Goal: Information Seeking & Learning: Find specific page/section

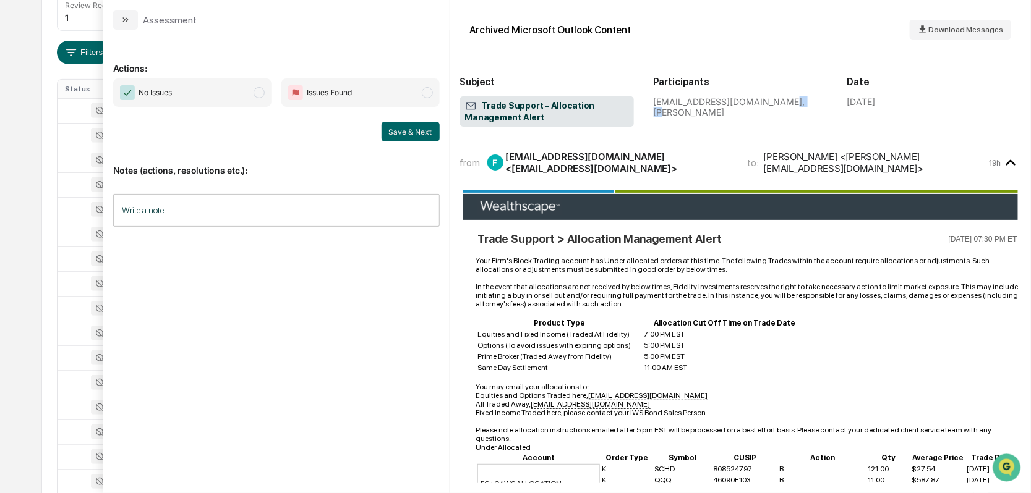
drag, startPoint x: 130, startPoint y: 19, endPoint x: 124, endPoint y: 25, distance: 8.7
click at [129, 19] on icon "modal" at bounding box center [126, 20] width 10 height 10
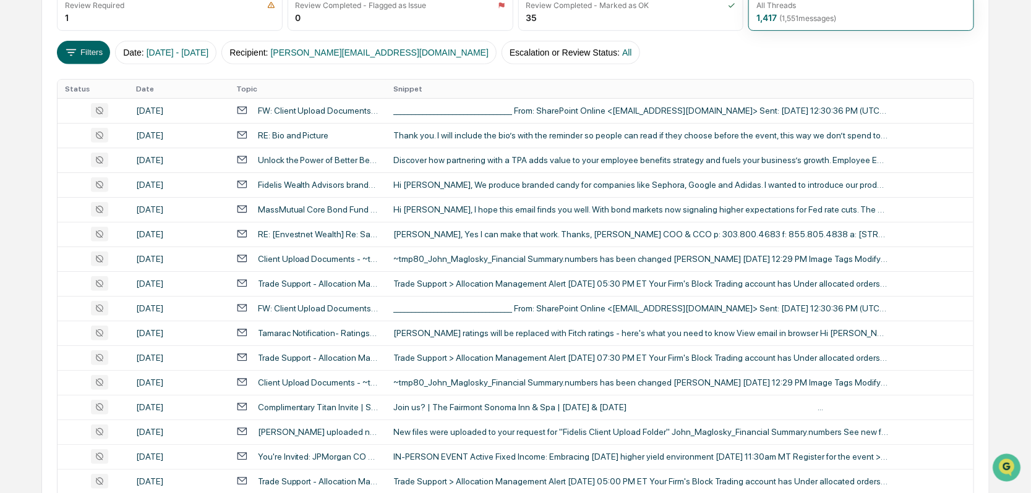
click at [97, 48] on button "Filters" at bounding box center [84, 52] width 54 height 23
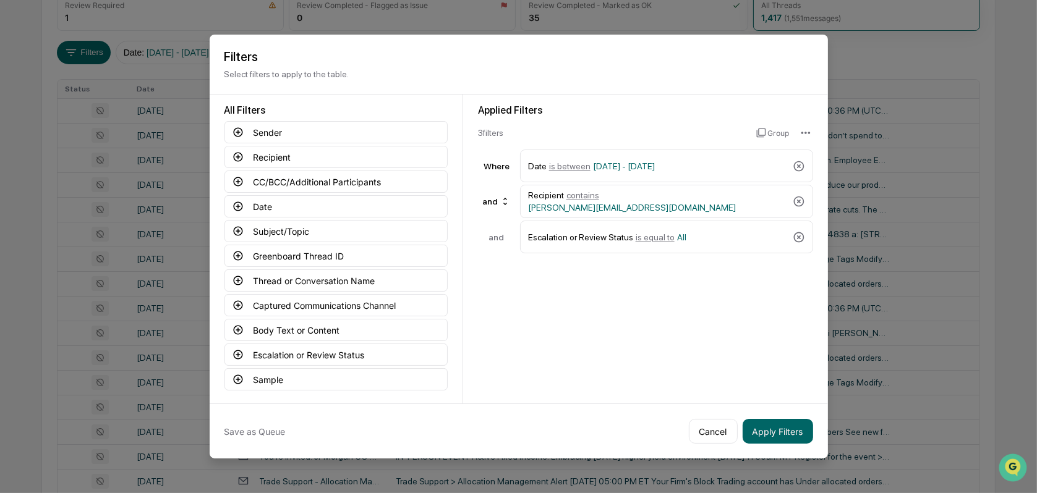
click at [264, 127] on button "Sender" at bounding box center [335, 132] width 223 height 22
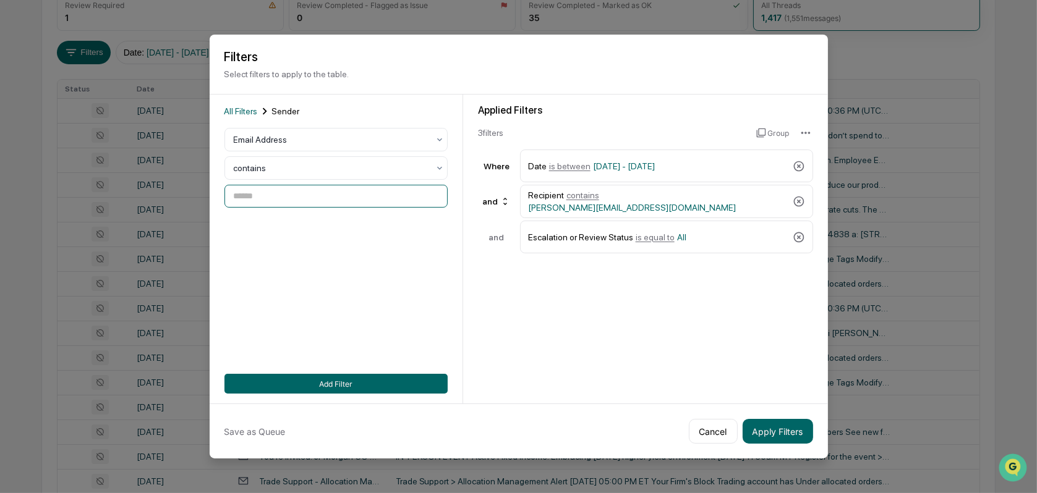
click at [270, 200] on input at bounding box center [335, 196] width 223 height 23
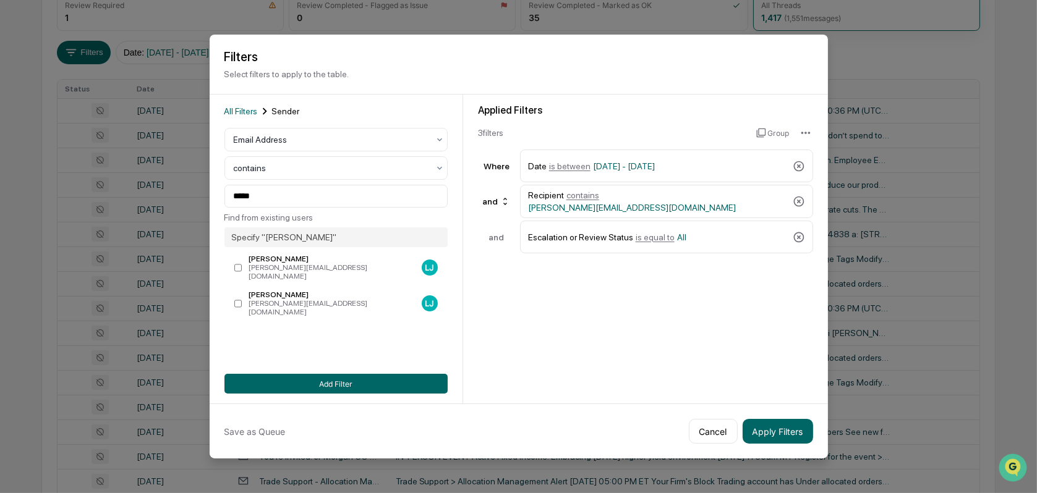
type input "**********"
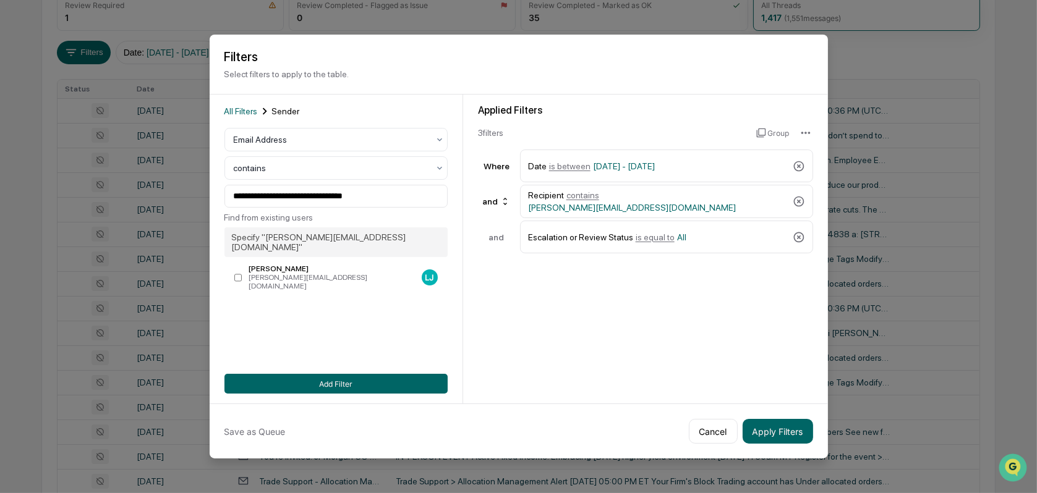
click at [803, 191] on div "Recipient contains [PERSON_NAME][EMAIL_ADDRESS][DOMAIN_NAME]" at bounding box center [666, 201] width 293 height 33
click at [800, 199] on icon at bounding box center [798, 202] width 11 height 11
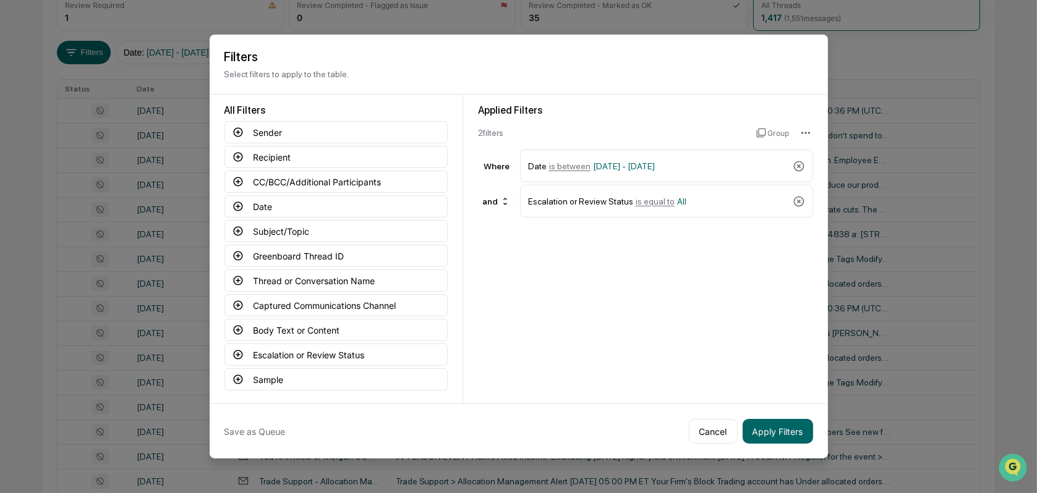
click at [804, 199] on icon at bounding box center [799, 201] width 12 height 12
click at [257, 134] on button "Sender" at bounding box center [335, 132] width 223 height 22
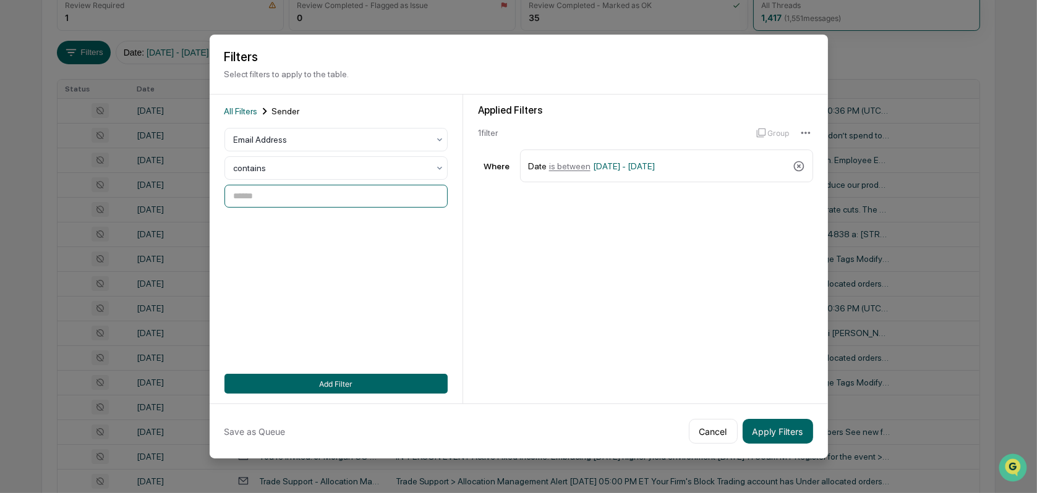
click at [267, 196] on input at bounding box center [335, 196] width 223 height 23
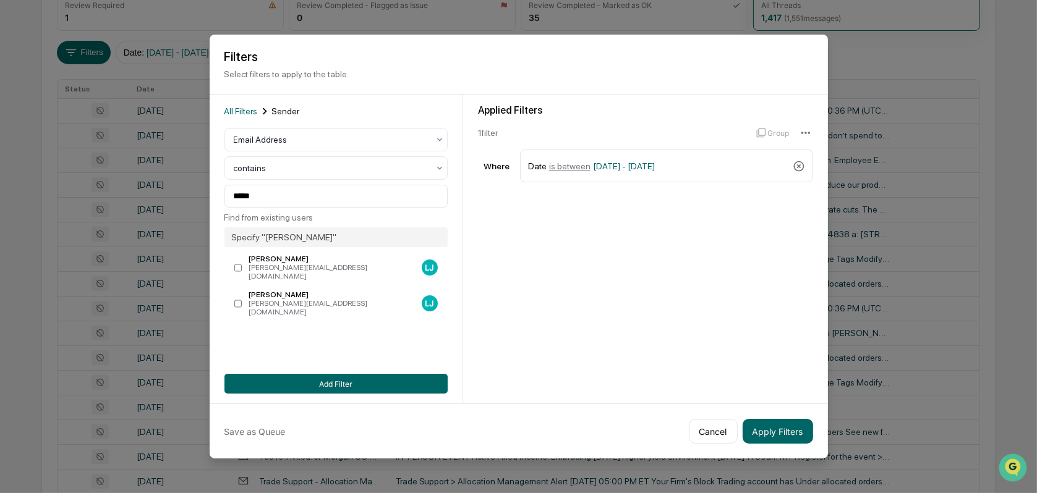
type input "**********"
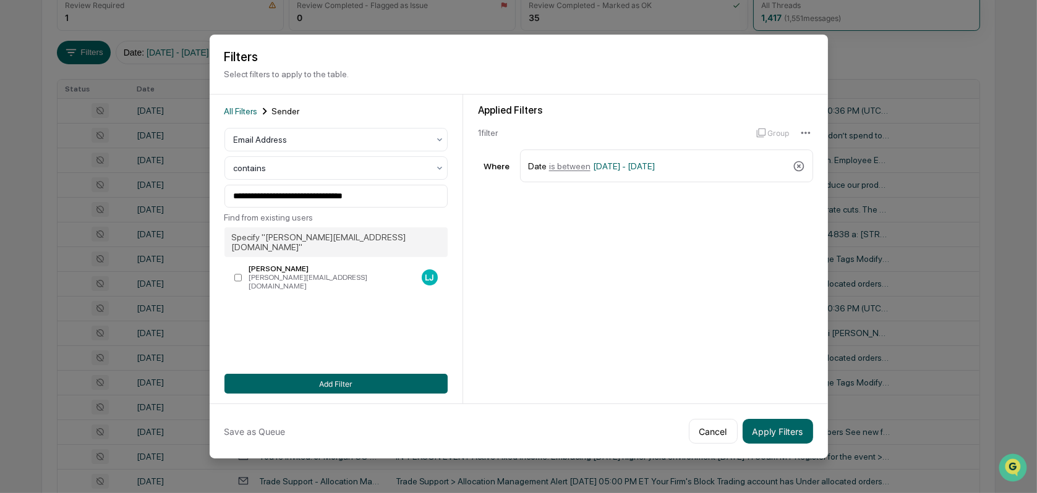
click at [347, 382] on button "Add Filter" at bounding box center [335, 384] width 223 height 20
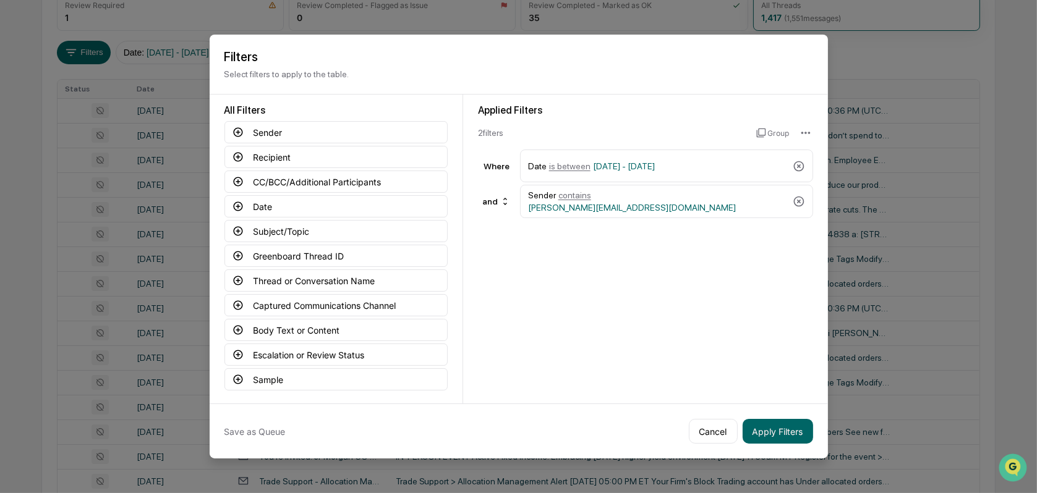
click at [783, 432] on button "Apply Filters" at bounding box center [778, 431] width 70 height 25
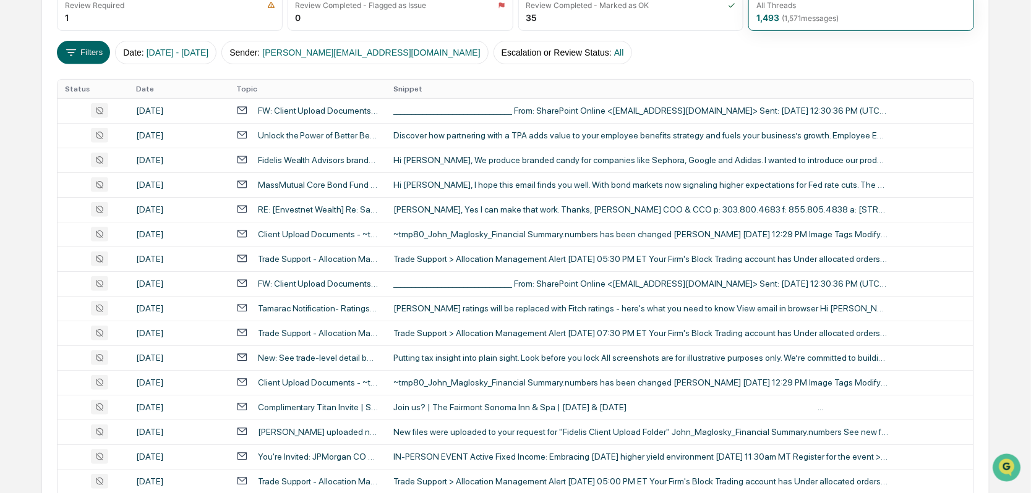
click at [327, 108] on div "FW: Client Upload Documents - ~tmp80_John_Maglosky_Financial Summary.numbers" at bounding box center [318, 111] width 121 height 10
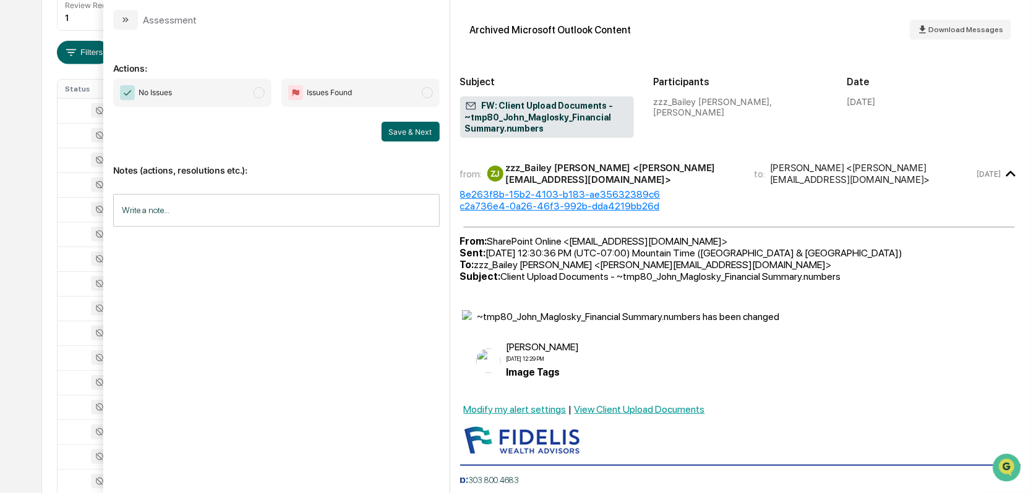
click at [795, 104] on div "zzz_Bailey [PERSON_NAME], [PERSON_NAME]" at bounding box center [741, 106] width 174 height 21
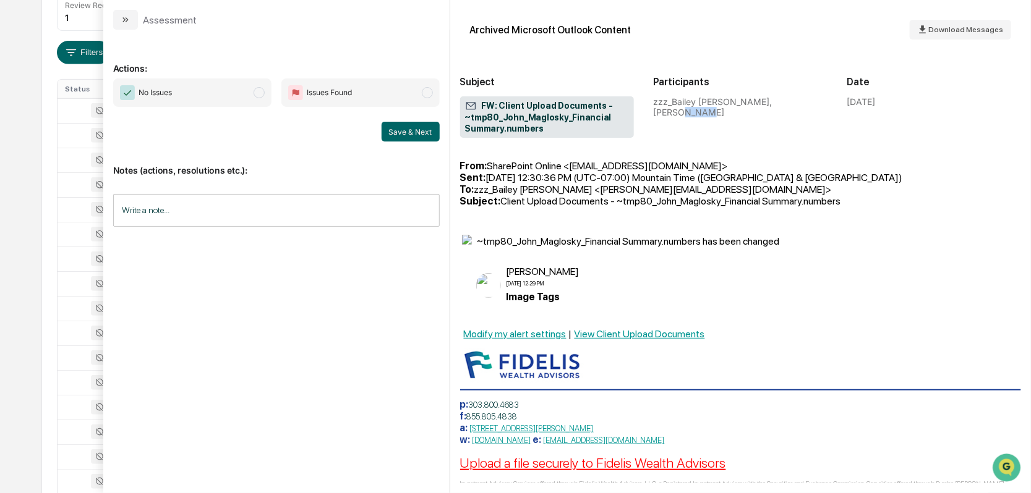
scroll to position [192, 0]
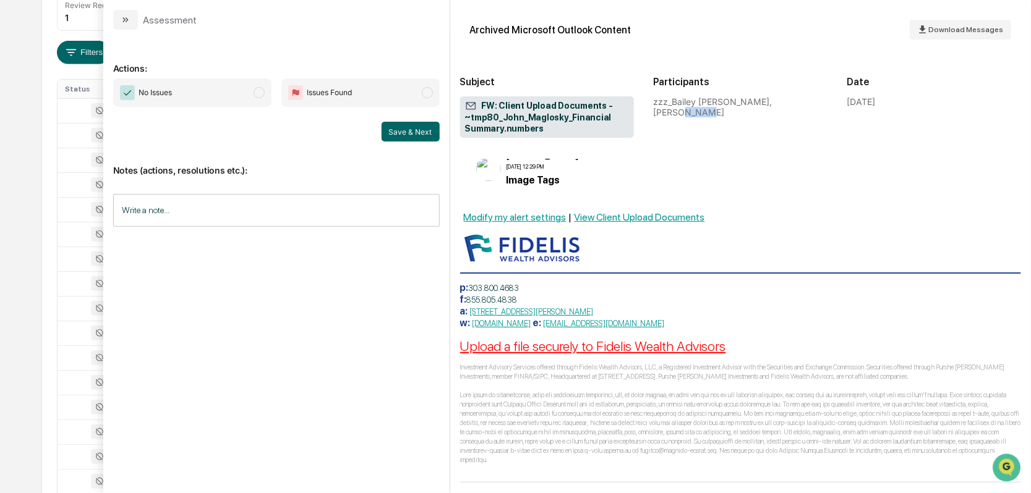
drag, startPoint x: 122, startPoint y: 19, endPoint x: 128, endPoint y: 19, distance: 6.2
click at [122, 18] on icon "modal" at bounding box center [126, 20] width 10 height 10
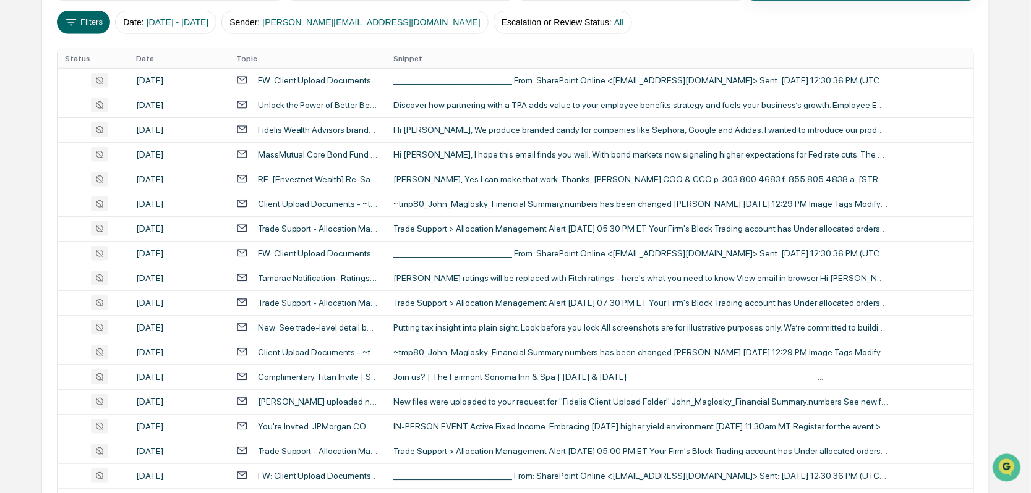
scroll to position [309, 0]
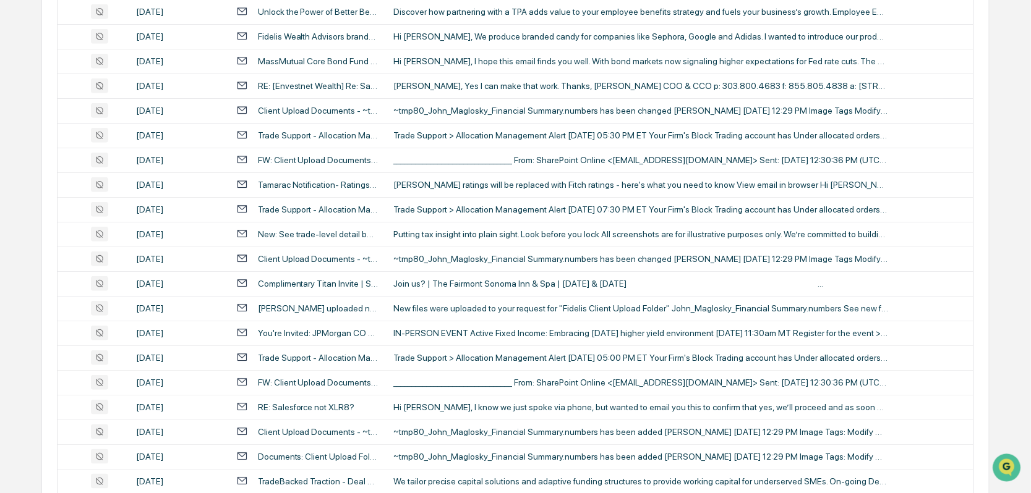
click at [303, 254] on div "Client Upload Documents - ~tmp80_John_Maglosky_Financial Summary.numbers" at bounding box center [318, 259] width 121 height 10
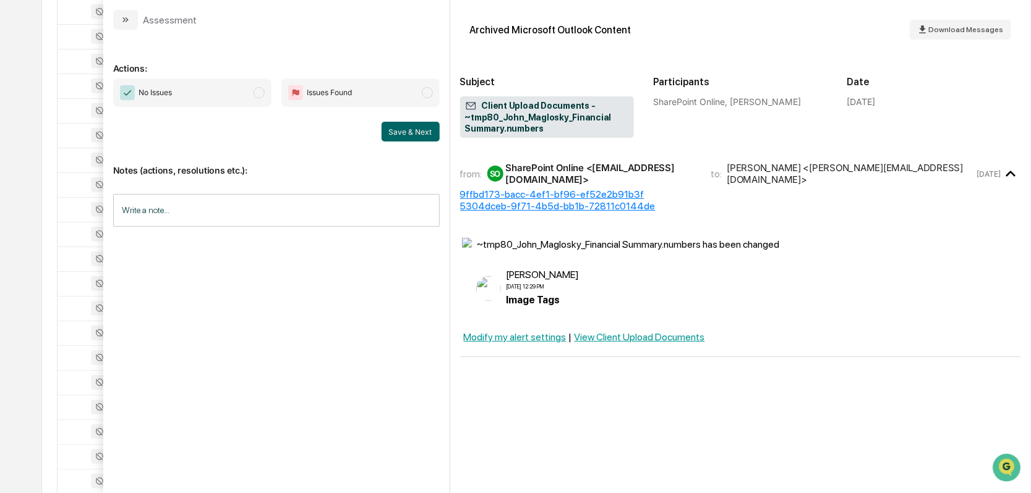
click at [126, 17] on icon "modal" at bounding box center [126, 19] width 3 height 5
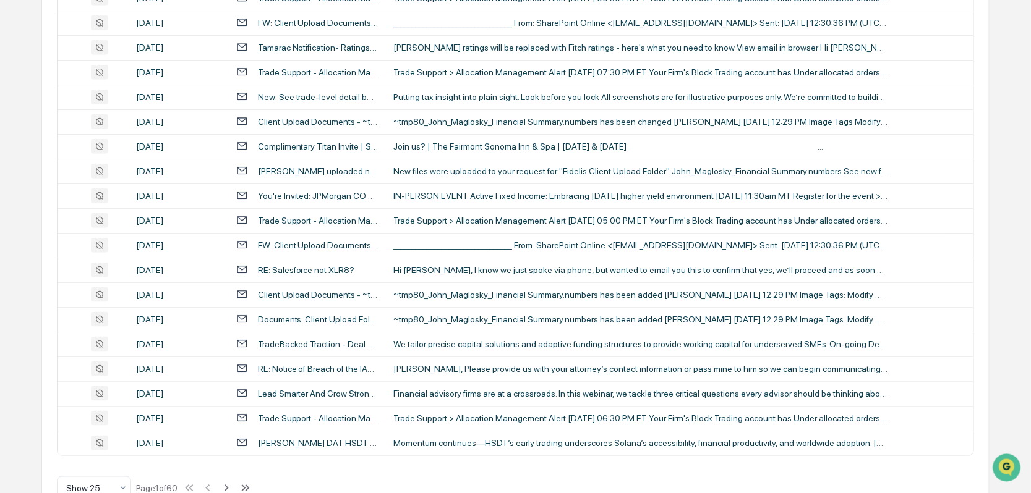
scroll to position [476, 0]
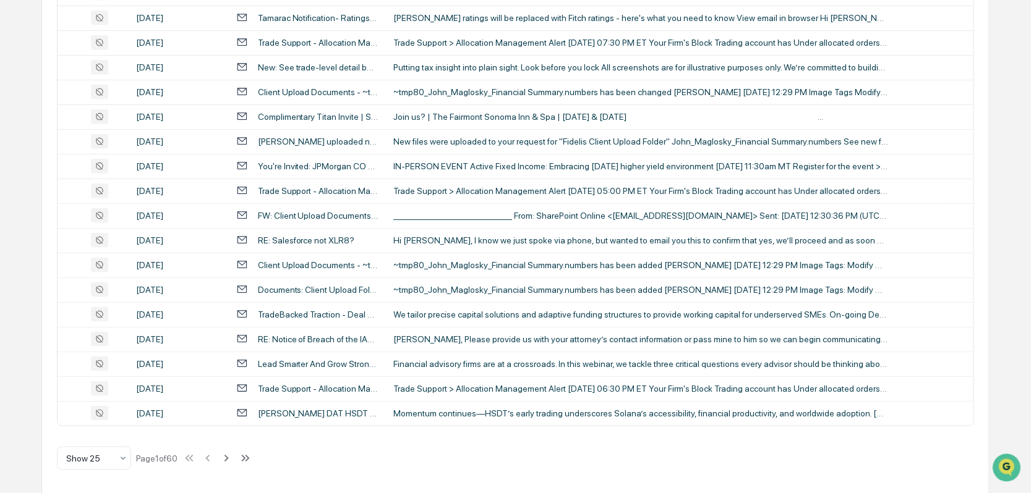
click at [301, 236] on div "RE: Salesforce not XLR8?" at bounding box center [306, 241] width 97 height 10
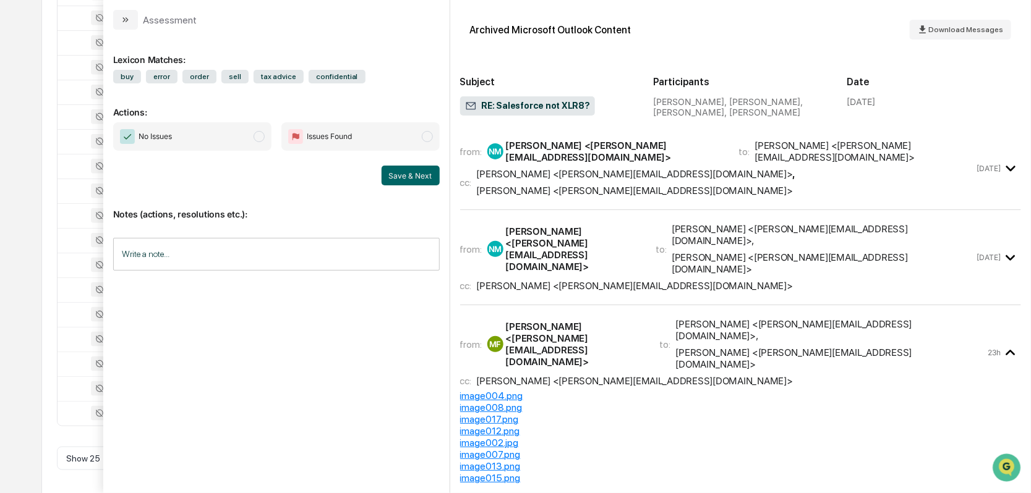
click at [1007, 158] on icon "modal" at bounding box center [1010, 168] width 20 height 20
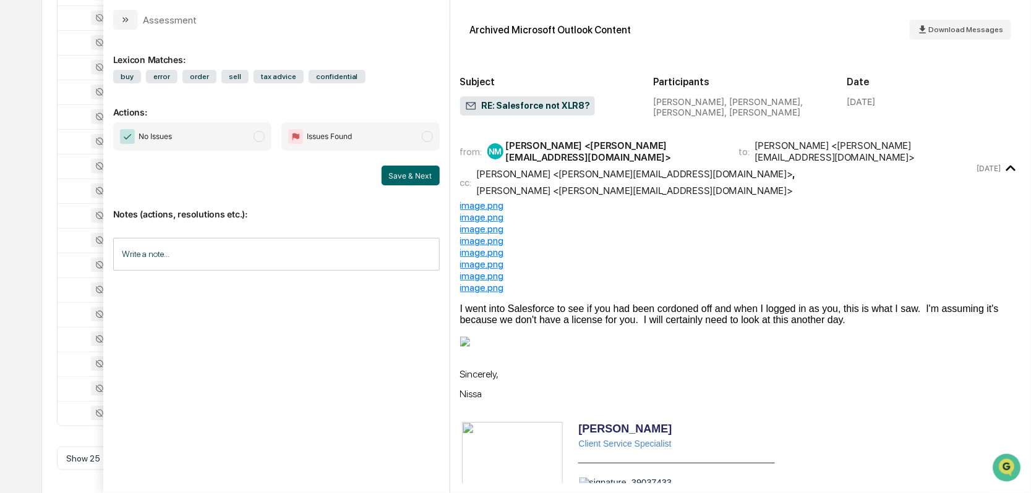
click at [475, 304] on div "I went into Salesforce to see if you had been cordoned off and when I logged in…" at bounding box center [740, 315] width 561 height 22
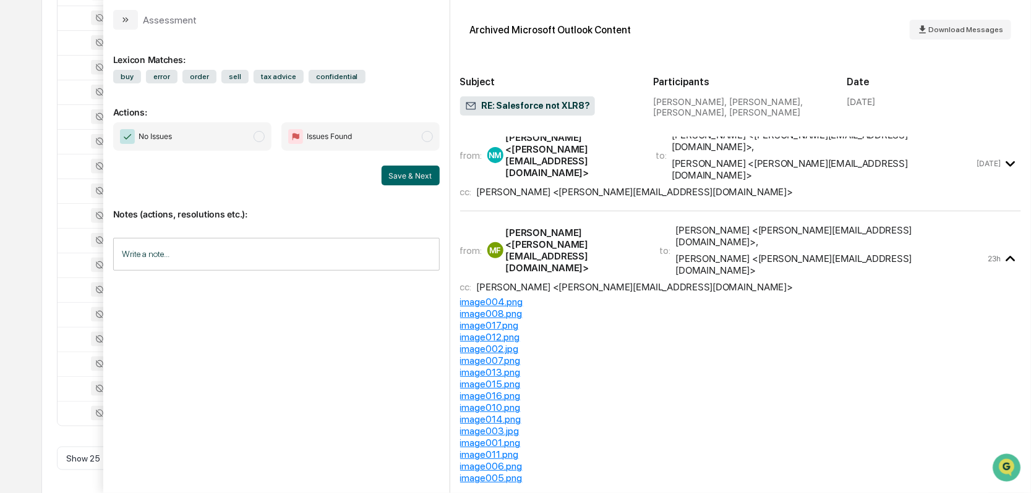
scroll to position [618, 0]
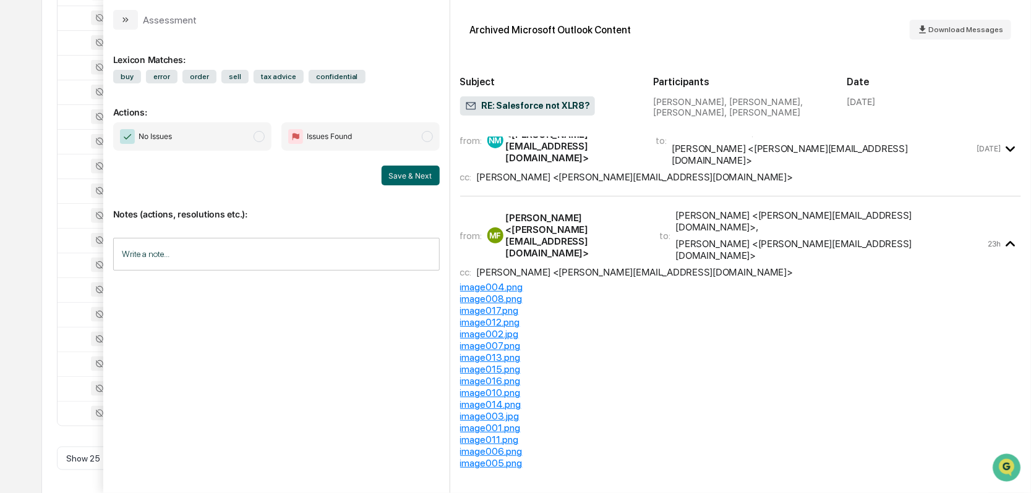
click at [1005, 147] on icon "modal" at bounding box center [1010, 149] width 20 height 20
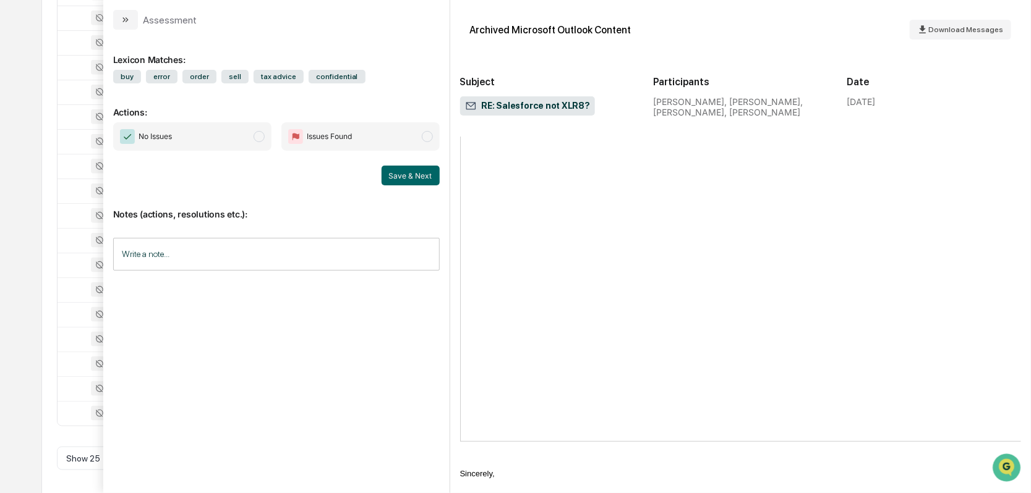
scroll to position [3339, 0]
click at [126, 16] on icon "modal" at bounding box center [126, 20] width 10 height 10
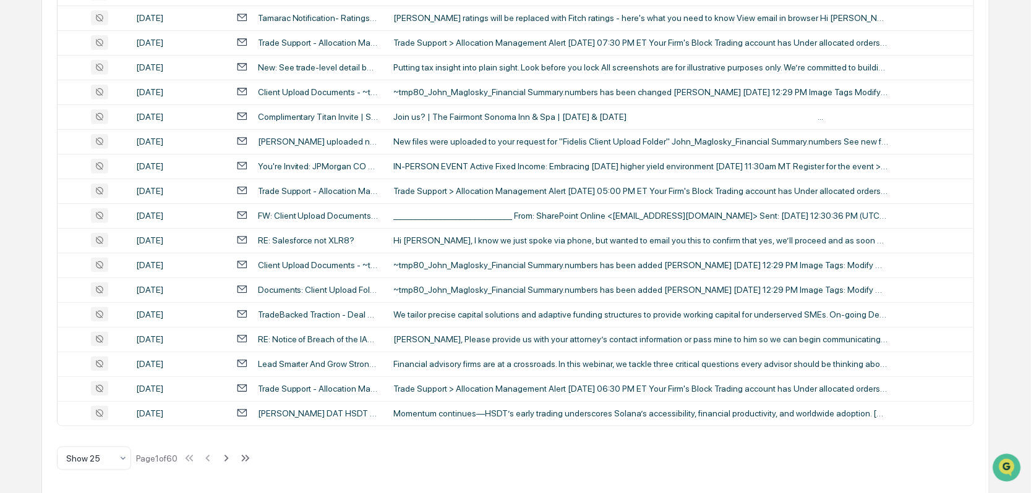
click at [308, 240] on div "RE: Salesforce not XLR8?" at bounding box center [306, 241] width 97 height 10
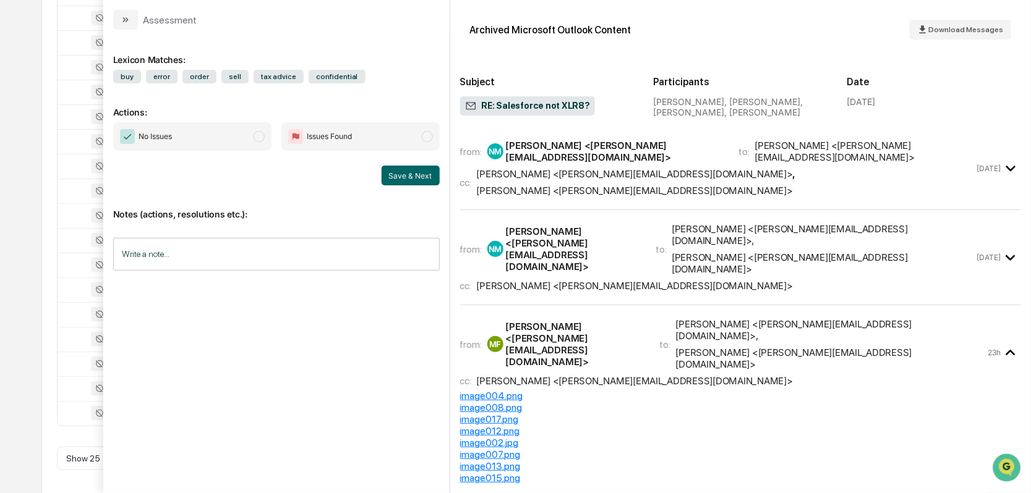
click at [492, 425] on div "image012.png" at bounding box center [740, 431] width 561 height 12
click at [652, 425] on div "image012.png" at bounding box center [740, 431] width 561 height 12
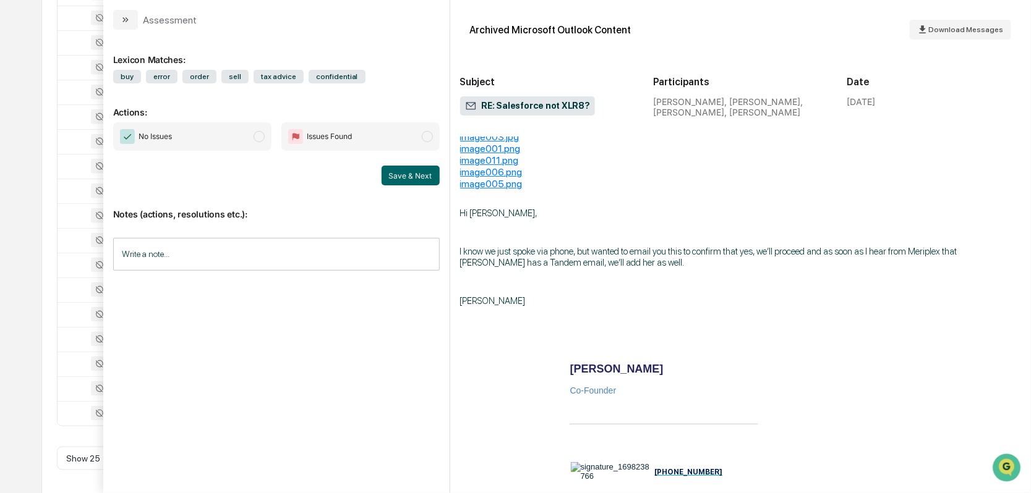
scroll to position [495, 0]
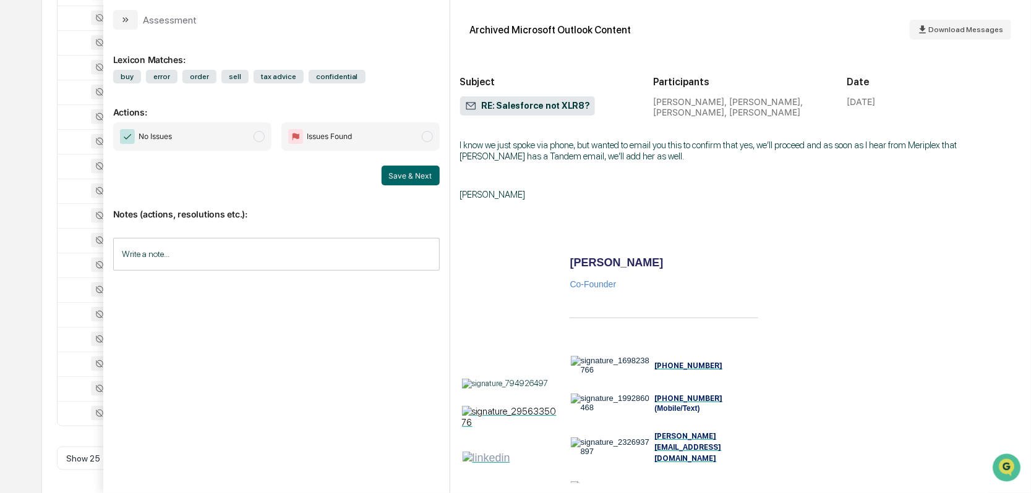
click at [996, 107] on div "Date [DATE]" at bounding box center [934, 93] width 174 height 50
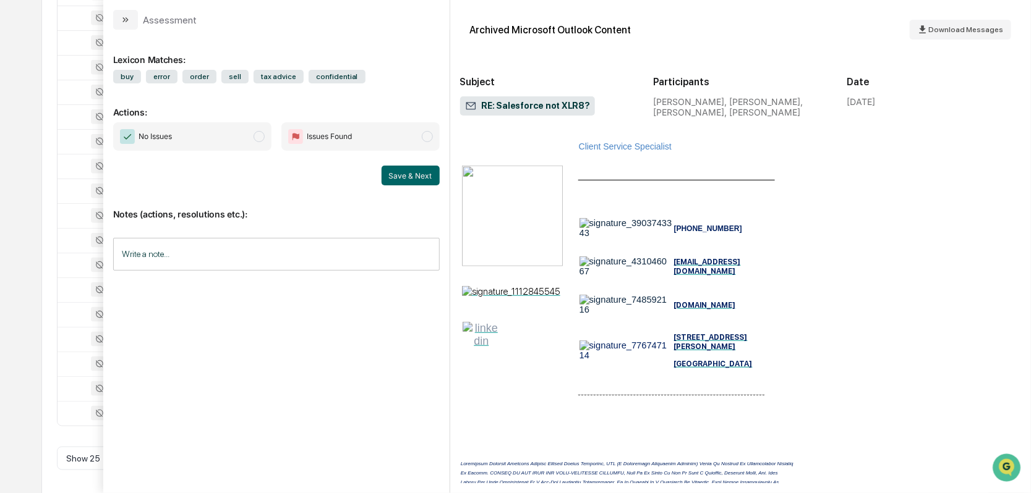
scroll to position [4337, 0]
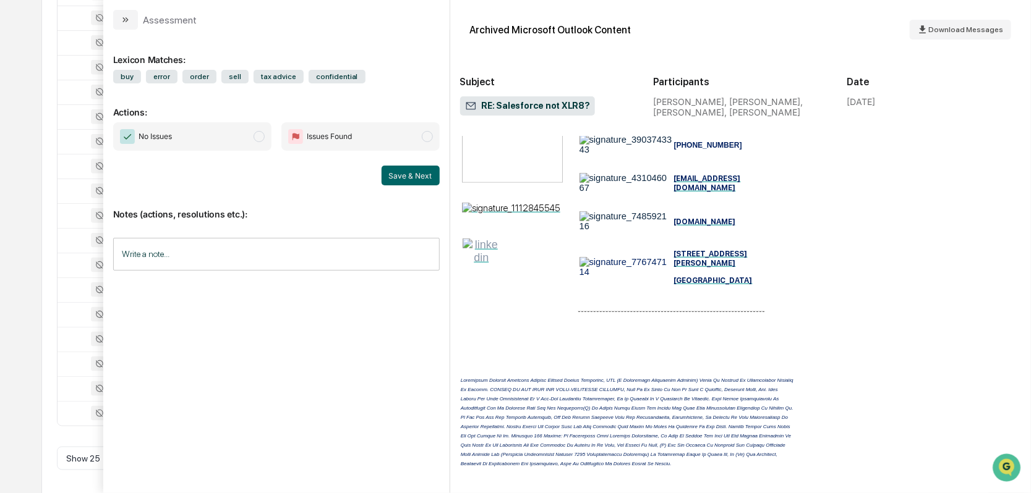
click at [117, 14] on button "modal" at bounding box center [125, 20] width 25 height 20
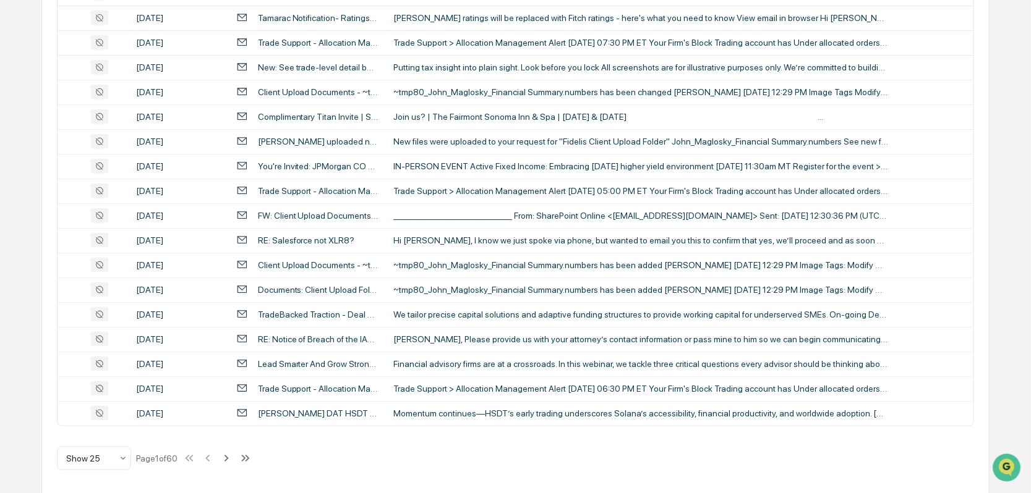
click at [231, 460] on icon at bounding box center [227, 459] width 14 height 14
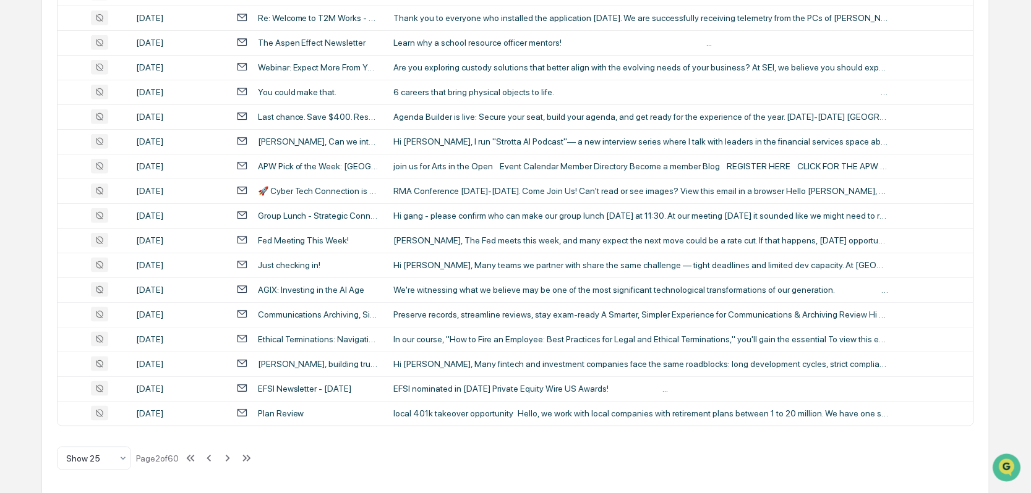
click at [230, 456] on icon at bounding box center [228, 459] width 14 height 14
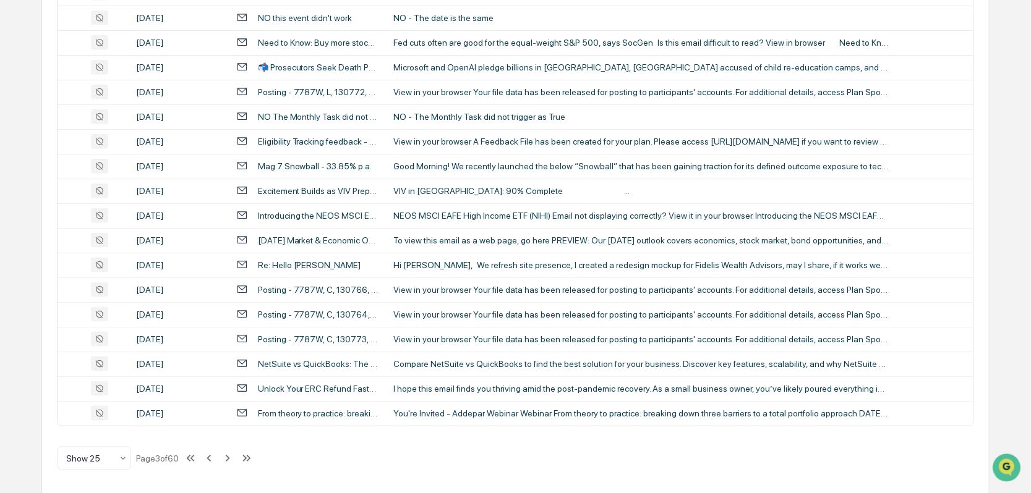
click at [232, 471] on div "All Conversations Options Review Required 1 Review Completed - Flagged as Issue…" at bounding box center [515, 73] width 949 height 845
click at [231, 459] on icon at bounding box center [228, 459] width 14 height 14
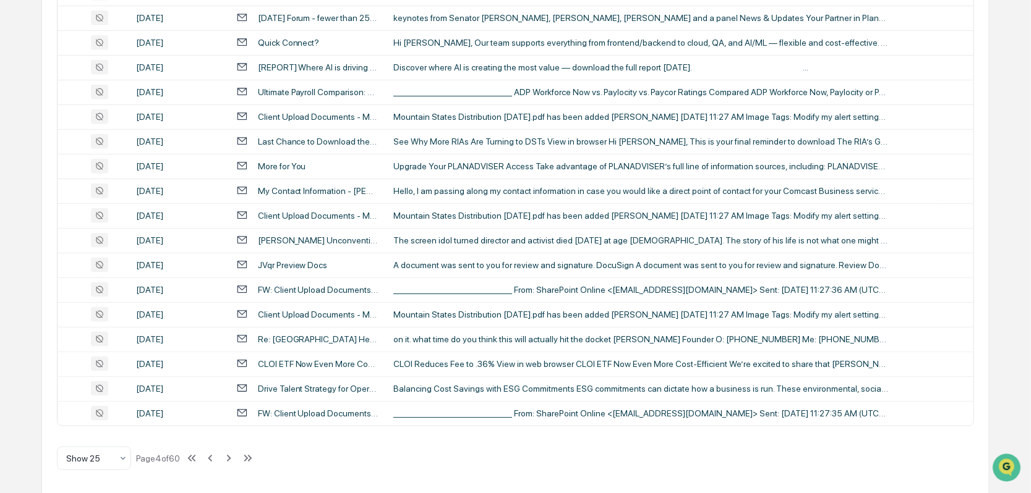
click at [231, 452] on icon at bounding box center [229, 459] width 14 height 14
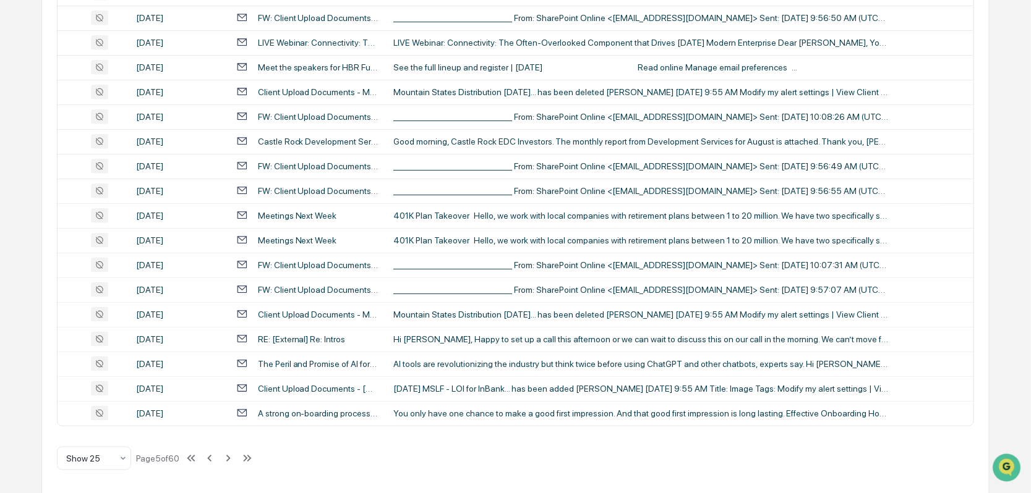
click at [231, 458] on icon at bounding box center [228, 459] width 14 height 14
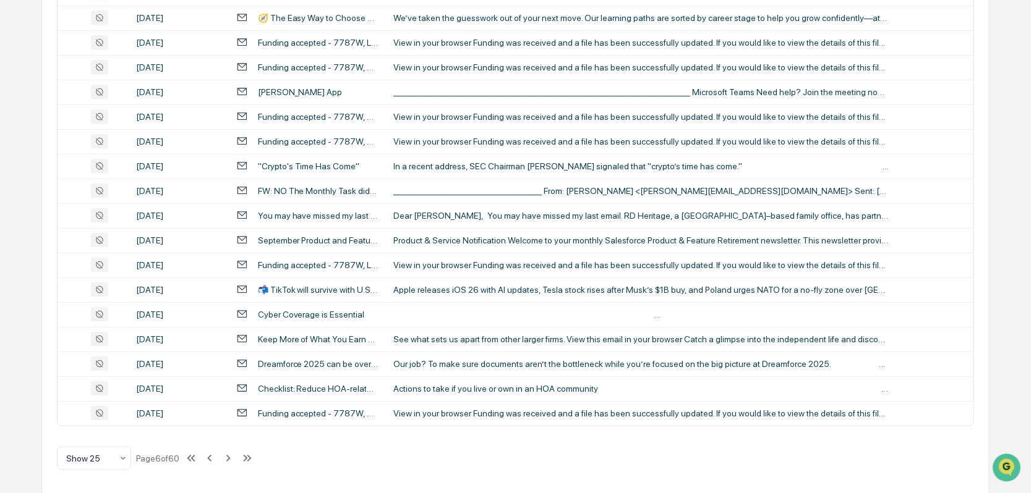
click at [231, 458] on icon at bounding box center [228, 459] width 14 height 14
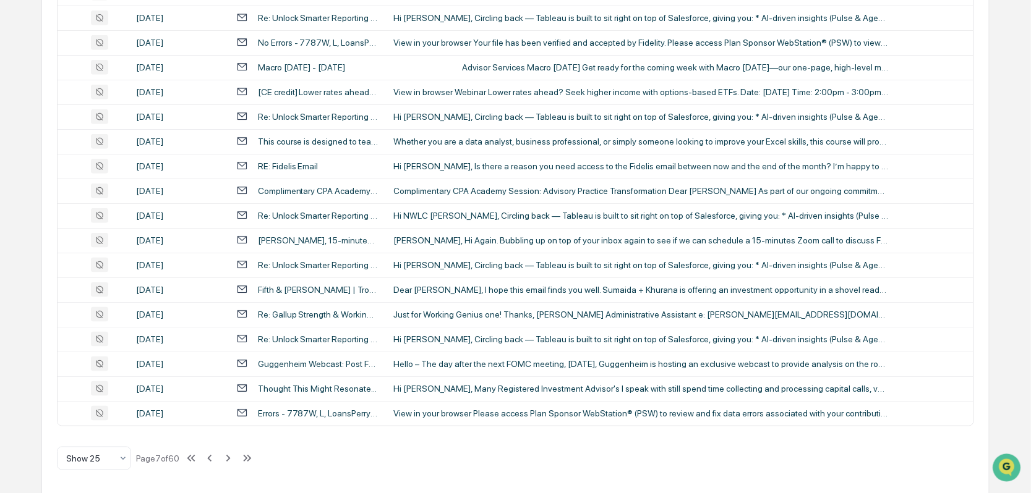
click at [230, 456] on icon at bounding box center [228, 459] width 14 height 14
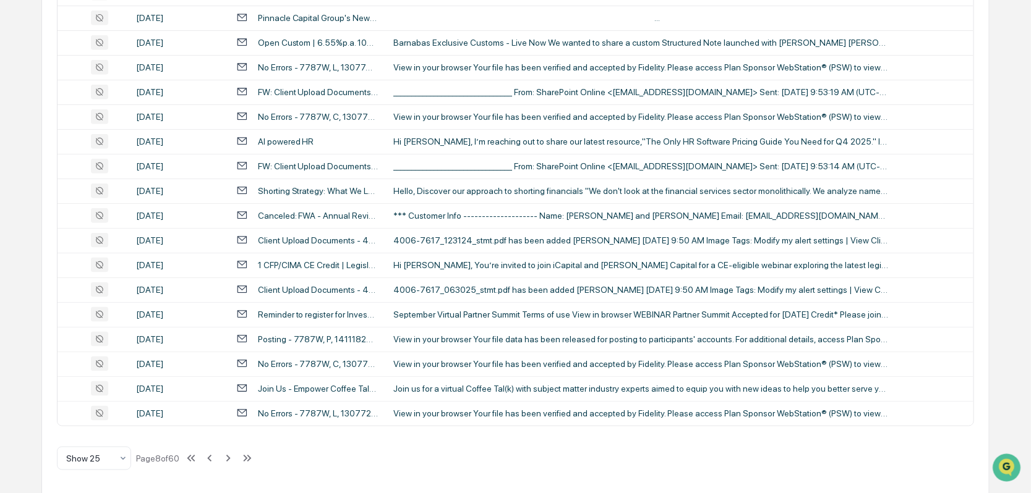
click at [231, 452] on icon at bounding box center [228, 459] width 14 height 14
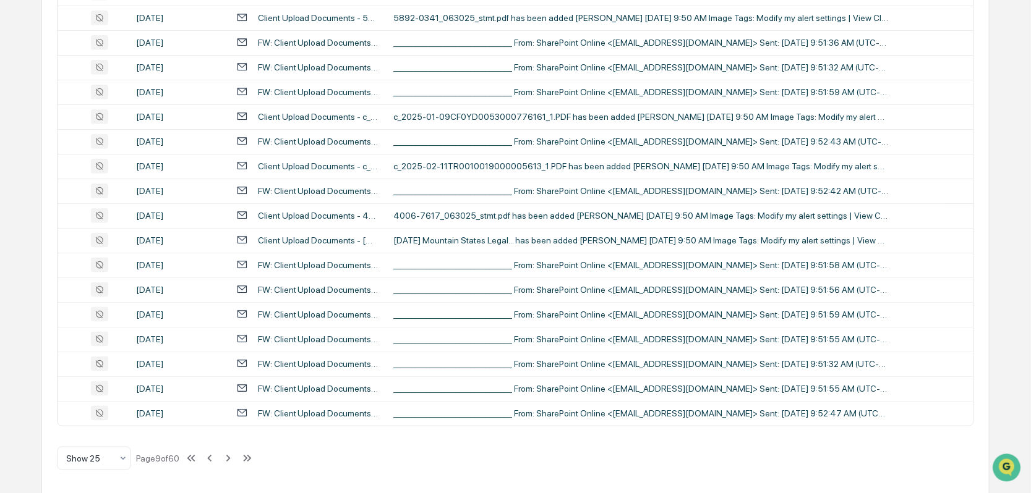
click at [231, 452] on icon at bounding box center [228, 459] width 14 height 14
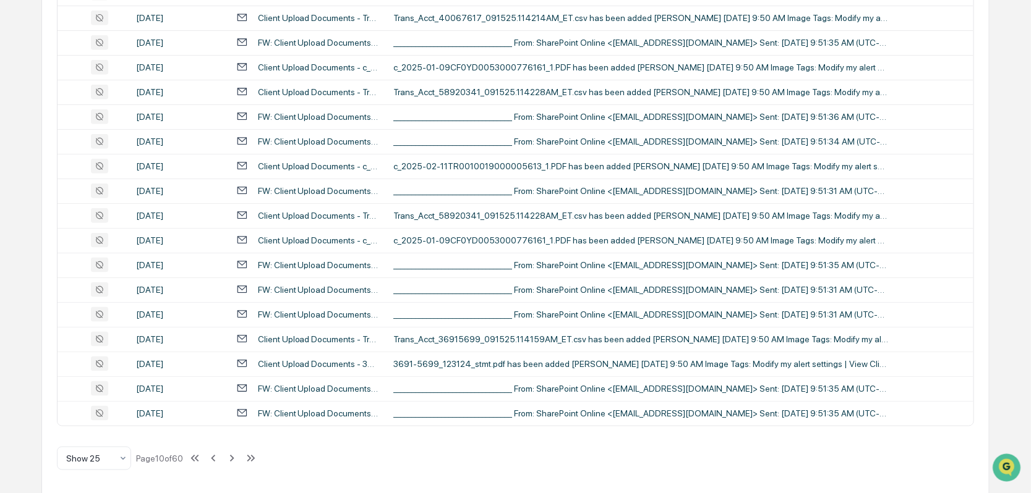
click at [231, 452] on icon at bounding box center [232, 459] width 14 height 14
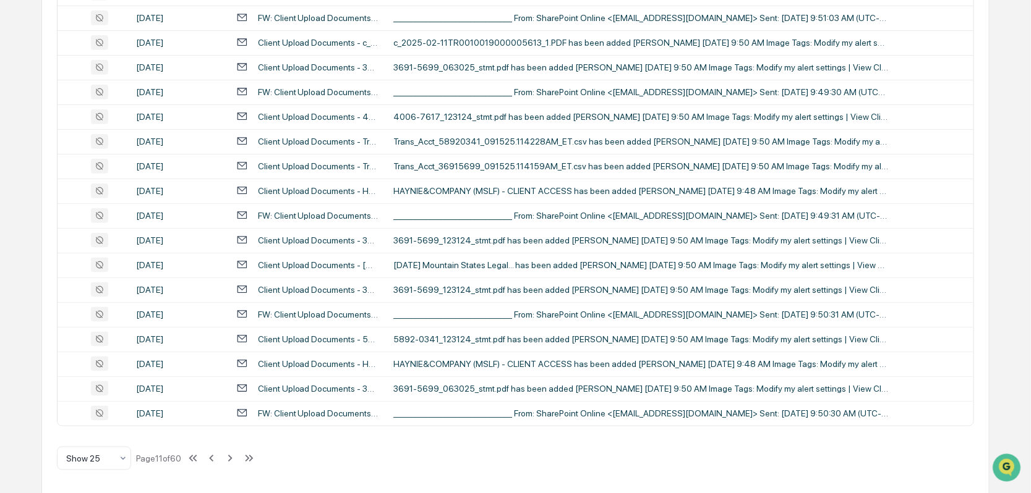
click at [231, 452] on icon at bounding box center [230, 459] width 14 height 14
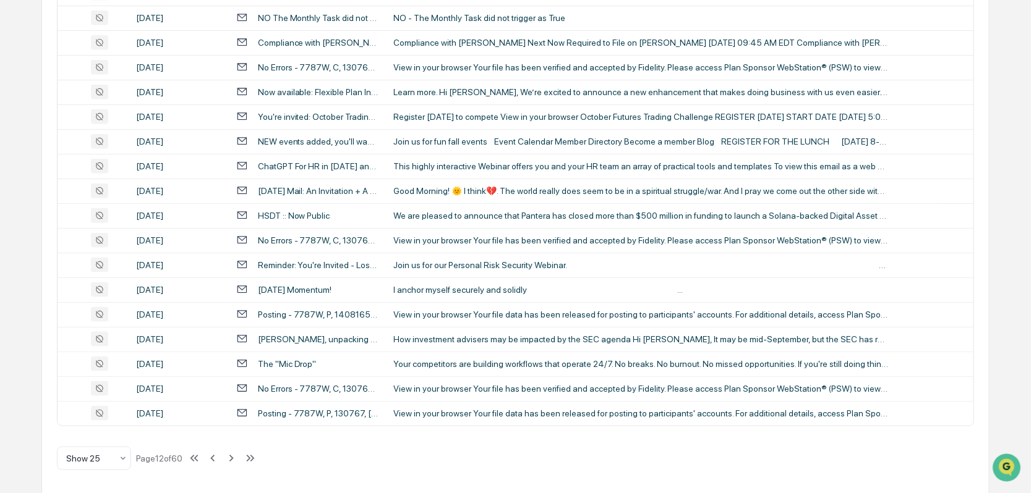
click at [235, 469] on div "All Conversations Options Review Required 1 Review Completed - Flagged as Issue…" at bounding box center [515, 73] width 949 height 845
click at [234, 463] on icon at bounding box center [231, 459] width 14 height 14
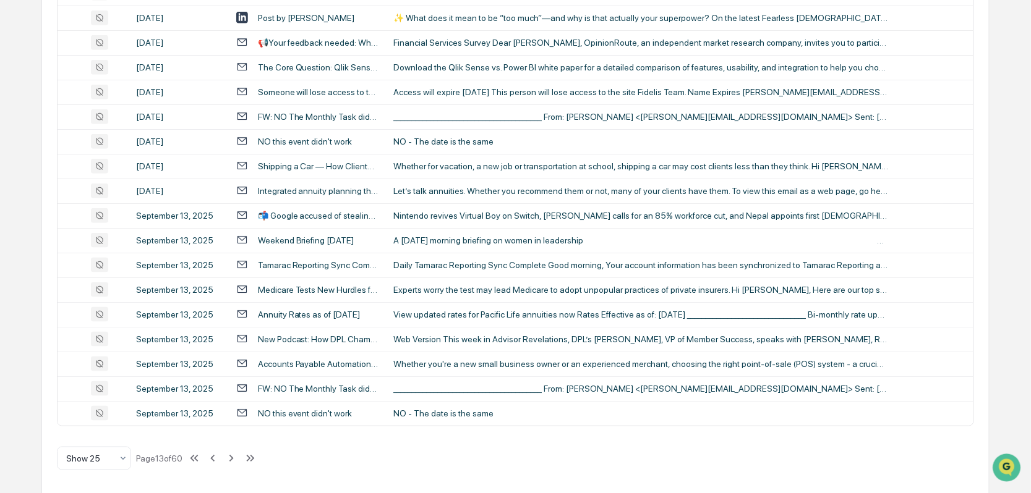
click at [234, 463] on icon at bounding box center [231, 459] width 14 height 14
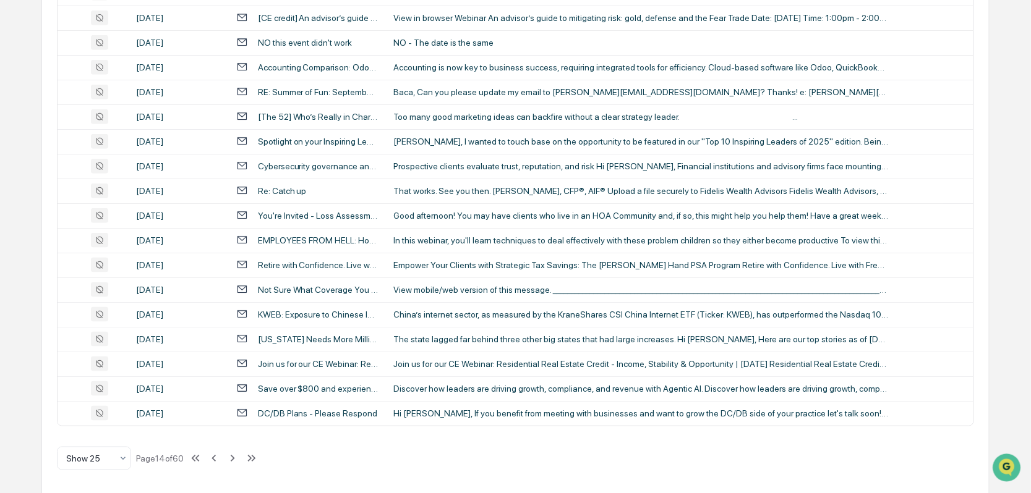
click at [216, 455] on icon at bounding box center [213, 458] width 4 height 7
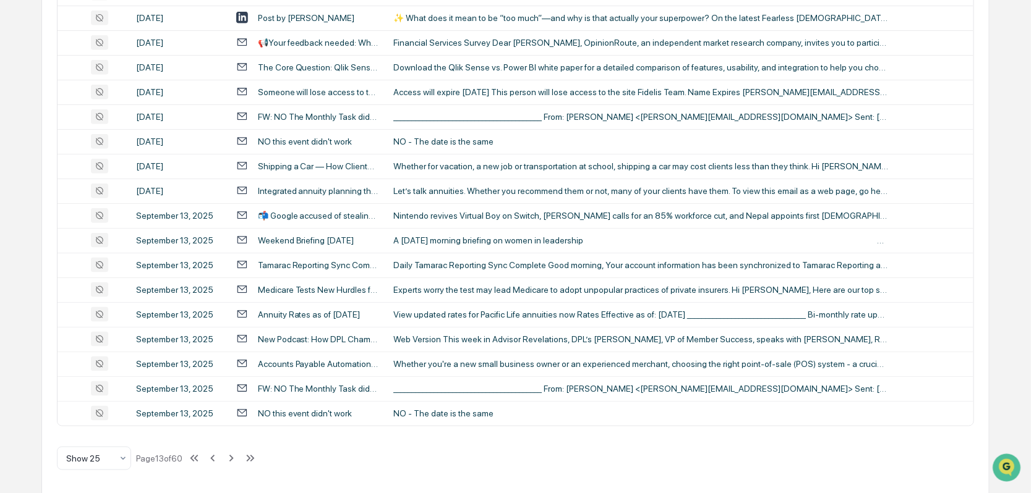
click at [289, 262] on div "Tamarac Reporting Sync Complete - [DATE] - FidelisWealth" at bounding box center [318, 265] width 121 height 10
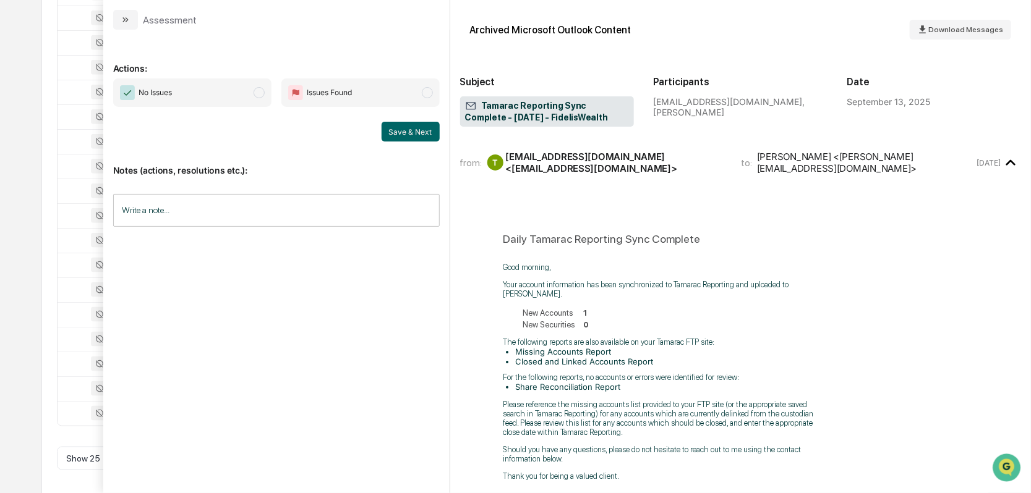
click at [122, 17] on icon "modal" at bounding box center [123, 19] width 3 height 5
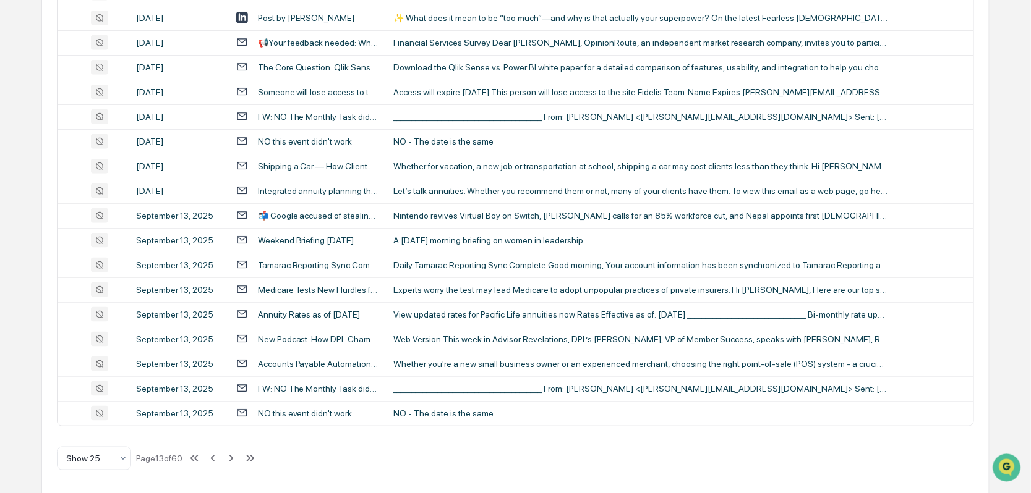
click at [294, 362] on div "Accounts Payable Automation for Dummies" at bounding box center [318, 364] width 121 height 10
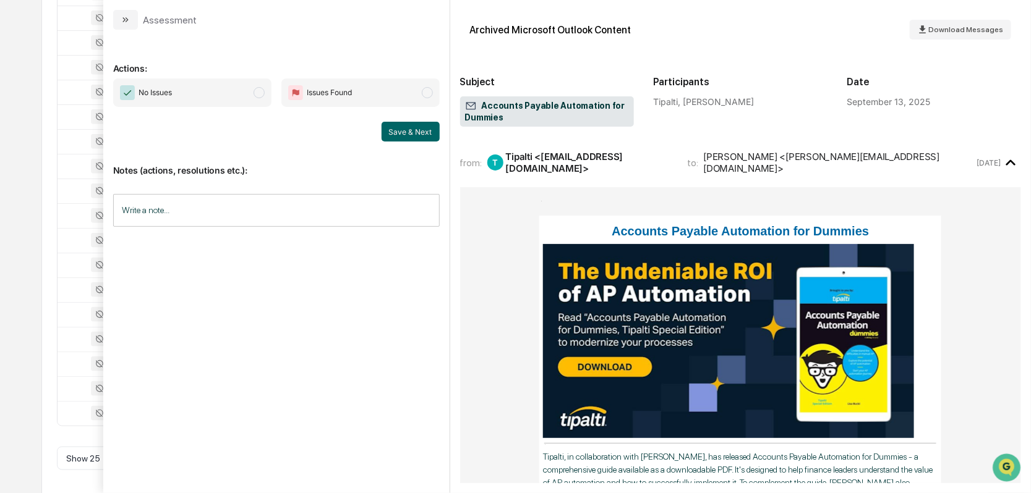
click at [121, 23] on icon "modal" at bounding box center [126, 20] width 10 height 10
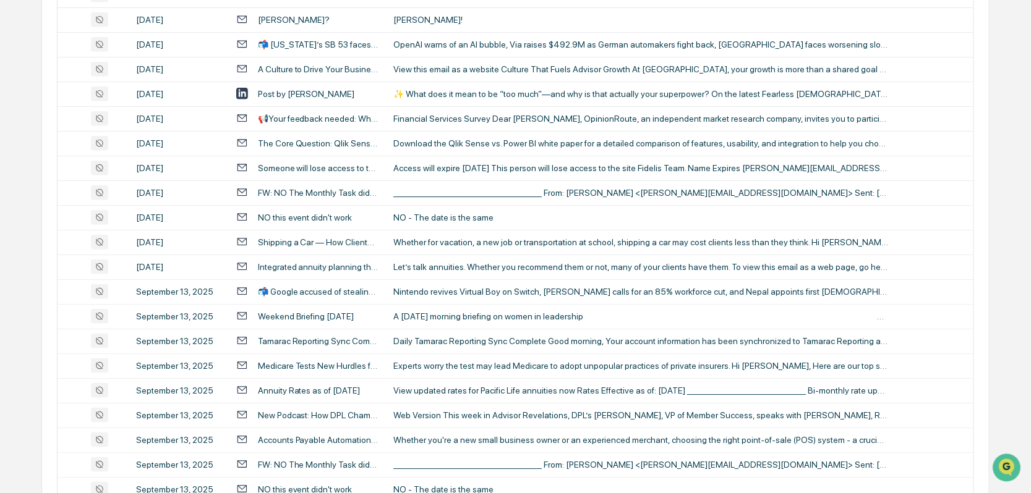
scroll to position [476, 0]
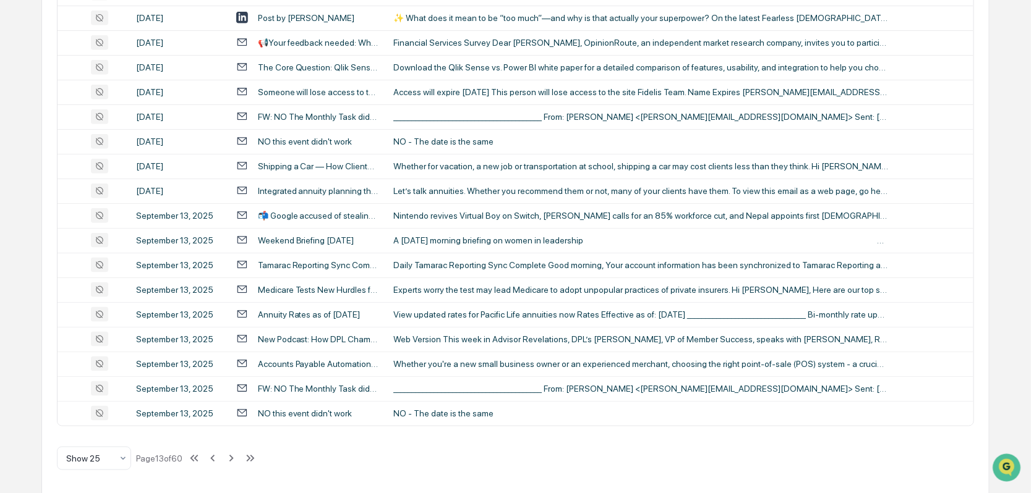
click at [232, 457] on icon at bounding box center [231, 459] width 14 height 14
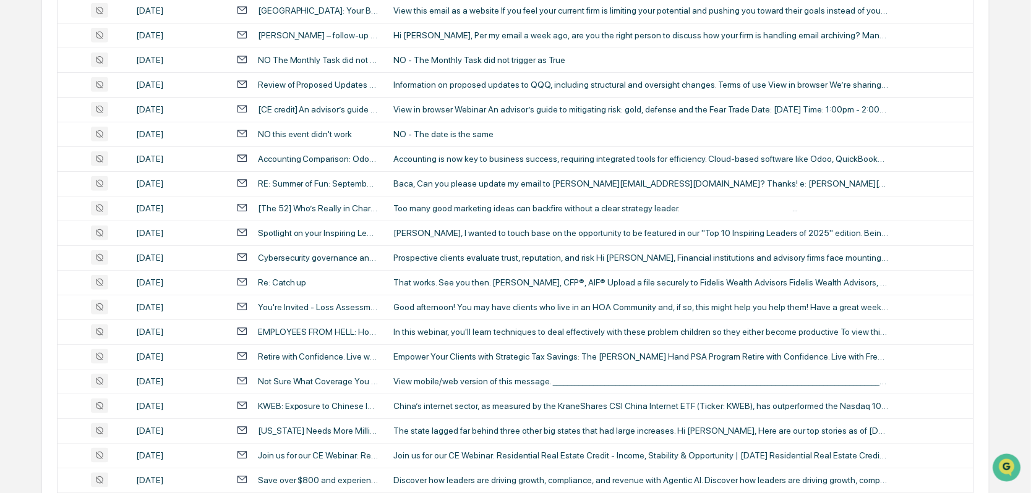
scroll to position [105, 0]
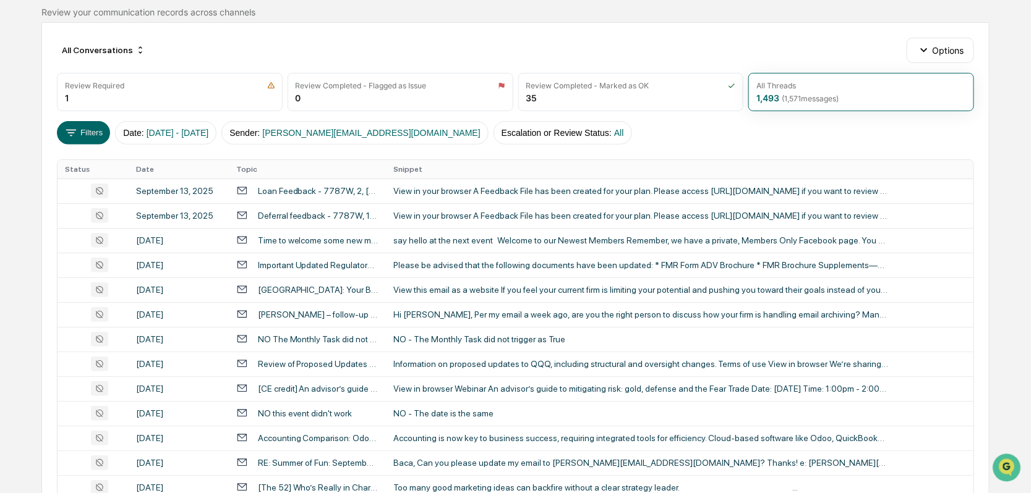
click at [194, 261] on div "[DATE]" at bounding box center [178, 265] width 85 height 10
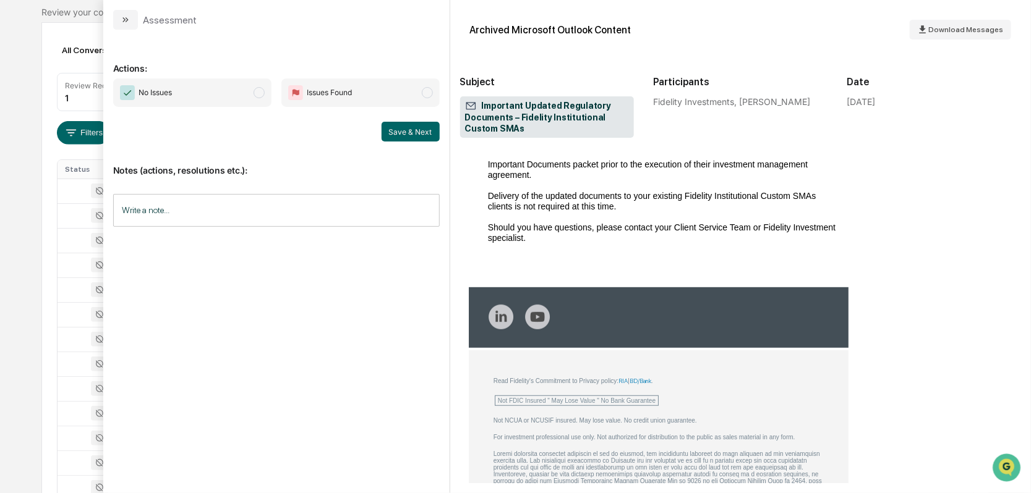
scroll to position [247, 0]
click at [126, 22] on icon "modal" at bounding box center [126, 19] width 3 height 5
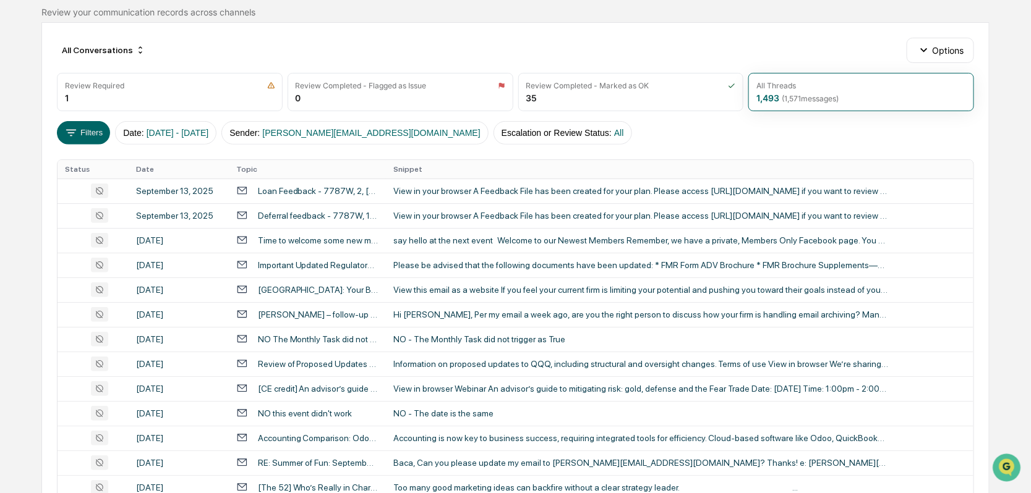
click at [180, 318] on td "[DATE]" at bounding box center [179, 314] width 100 height 25
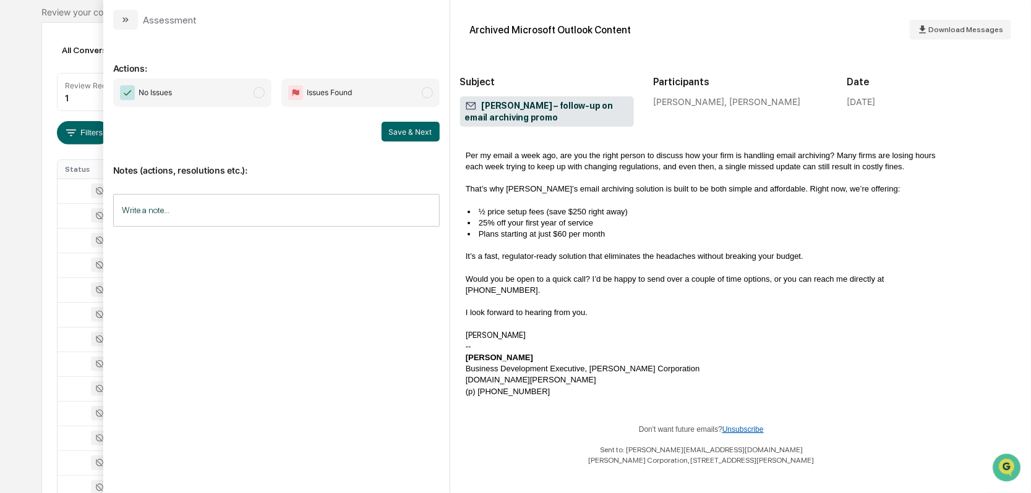
scroll to position [69, 0]
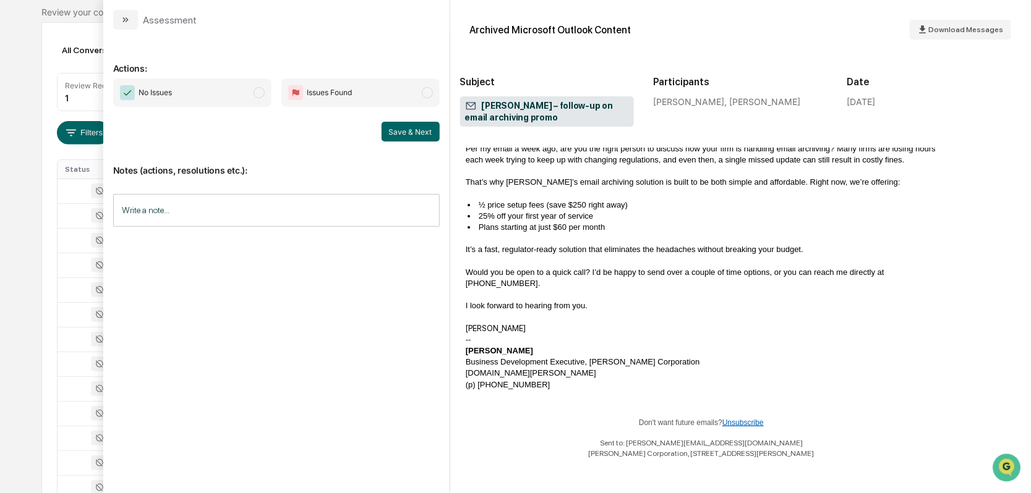
click at [124, 22] on icon "modal" at bounding box center [126, 20] width 10 height 10
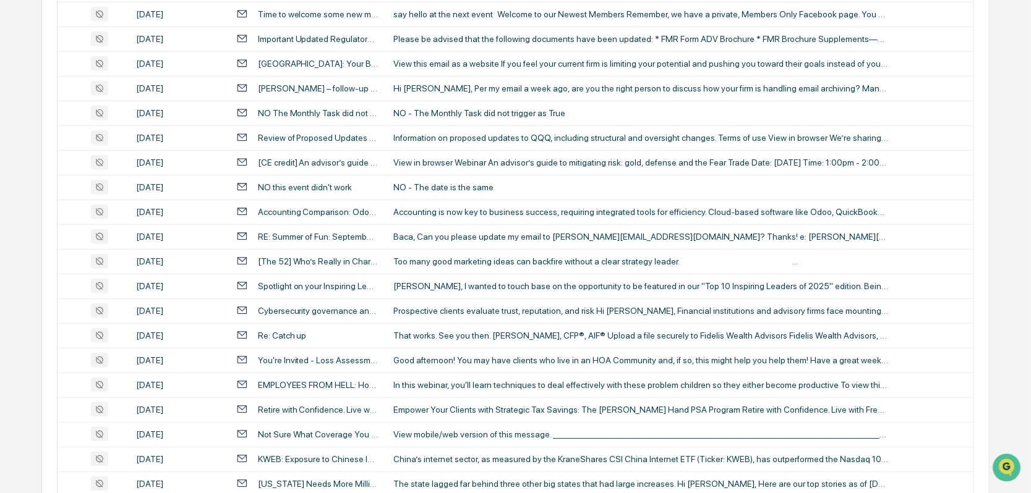
scroll to position [352, 0]
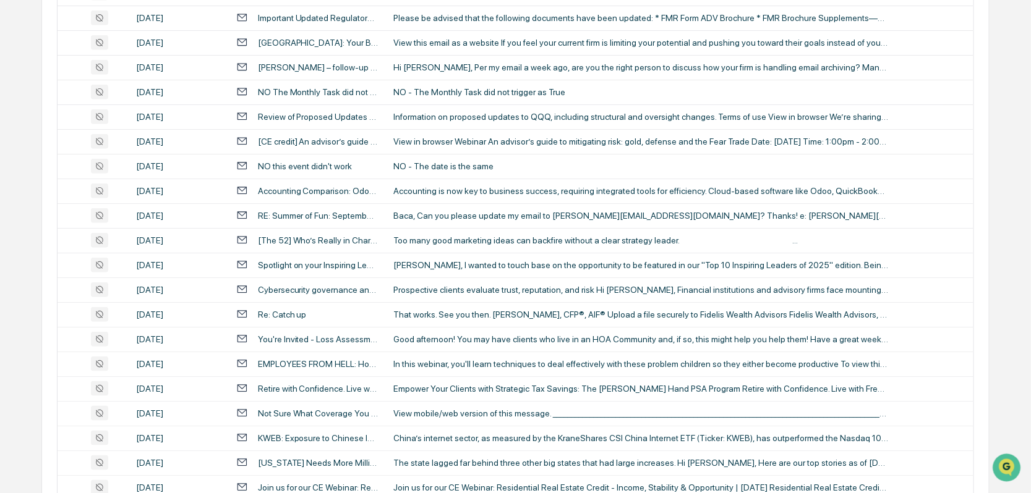
click at [190, 311] on div "[DATE]" at bounding box center [178, 315] width 85 height 10
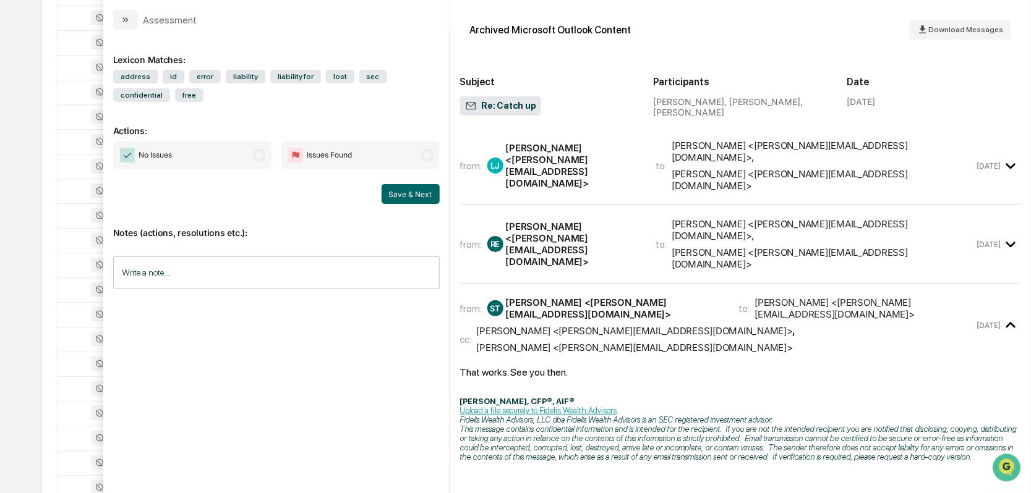
drag, startPoint x: 118, startPoint y: 19, endPoint x: 128, endPoint y: 28, distance: 13.6
click at [119, 19] on button "modal" at bounding box center [125, 20] width 25 height 20
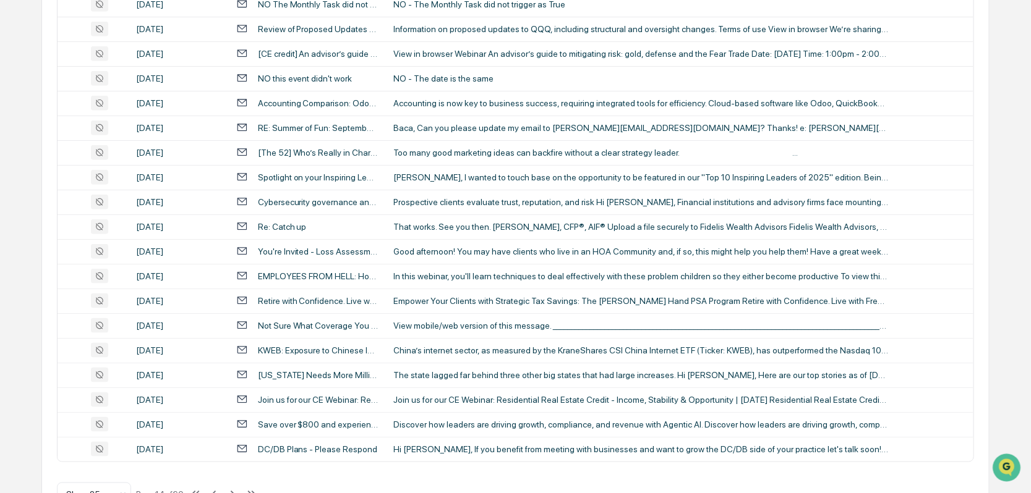
scroll to position [476, 0]
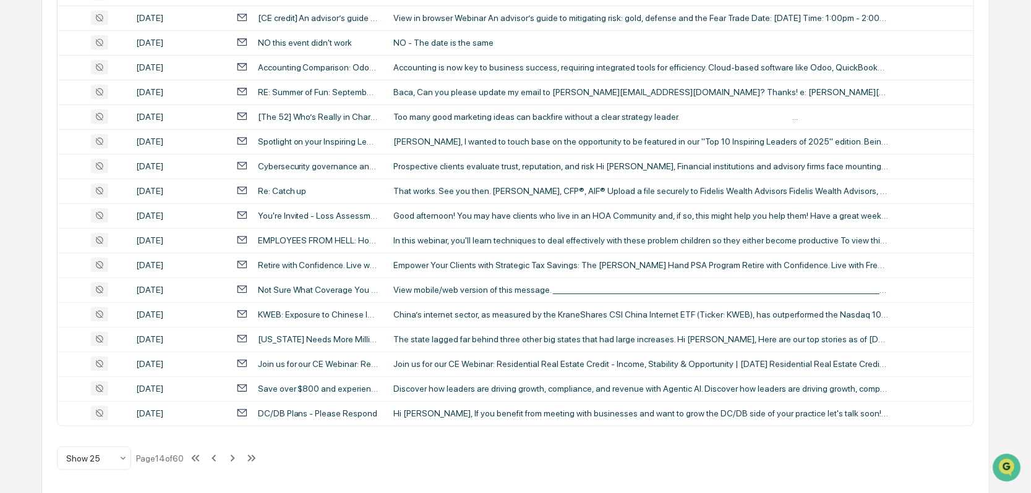
click at [234, 458] on icon at bounding box center [233, 458] width 4 height 7
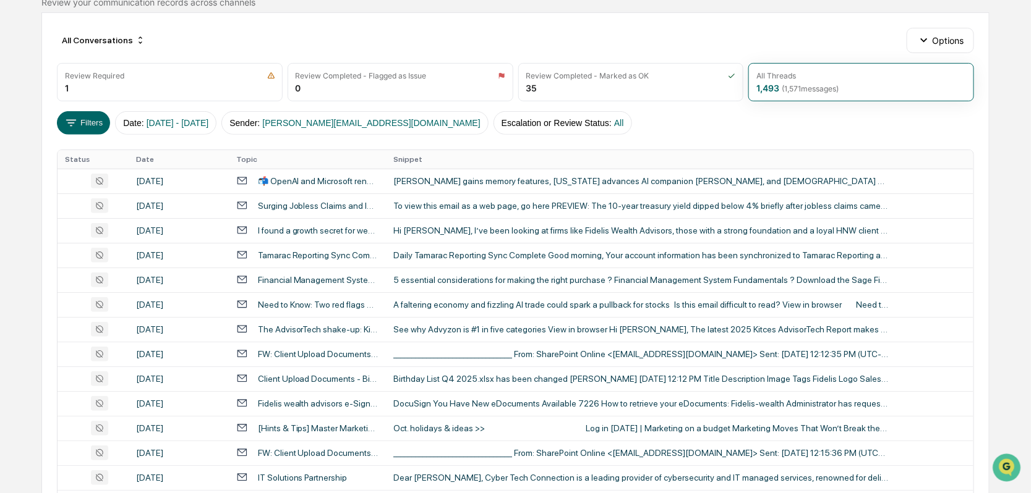
scroll to position [124, 0]
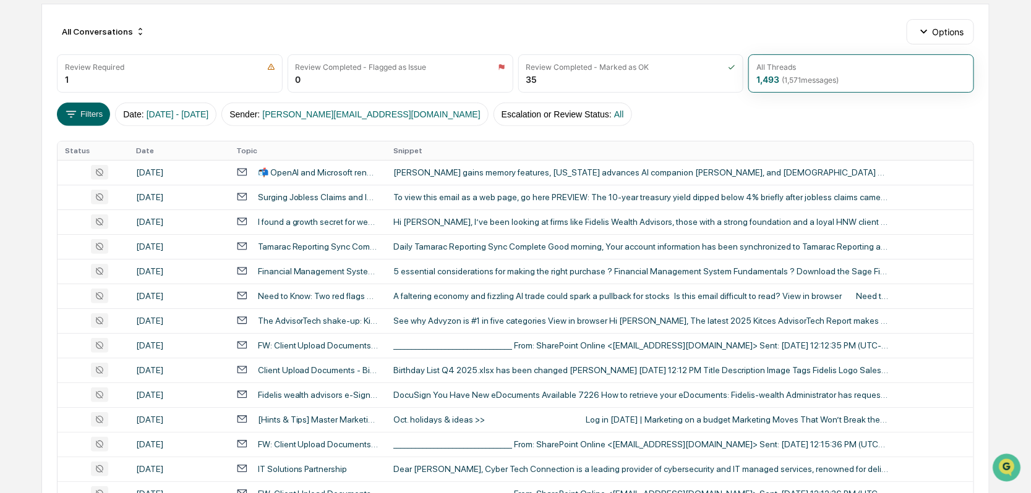
click at [192, 342] on div "[DATE]" at bounding box center [178, 346] width 85 height 10
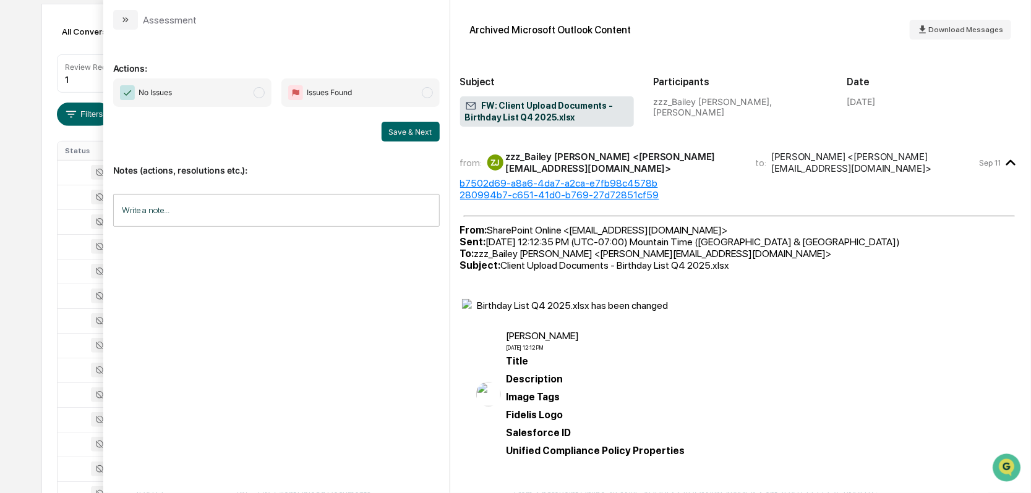
click at [118, 16] on button "modal" at bounding box center [125, 20] width 25 height 20
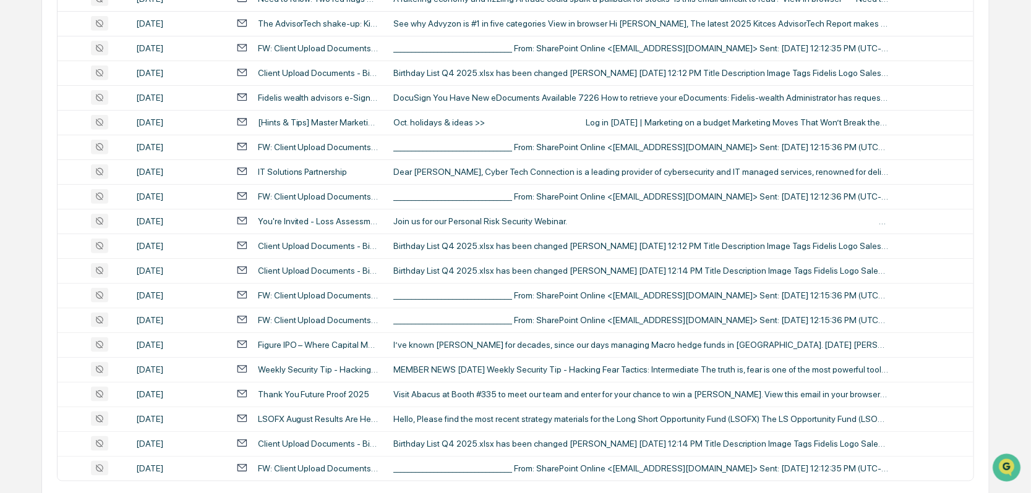
scroll to position [433, 0]
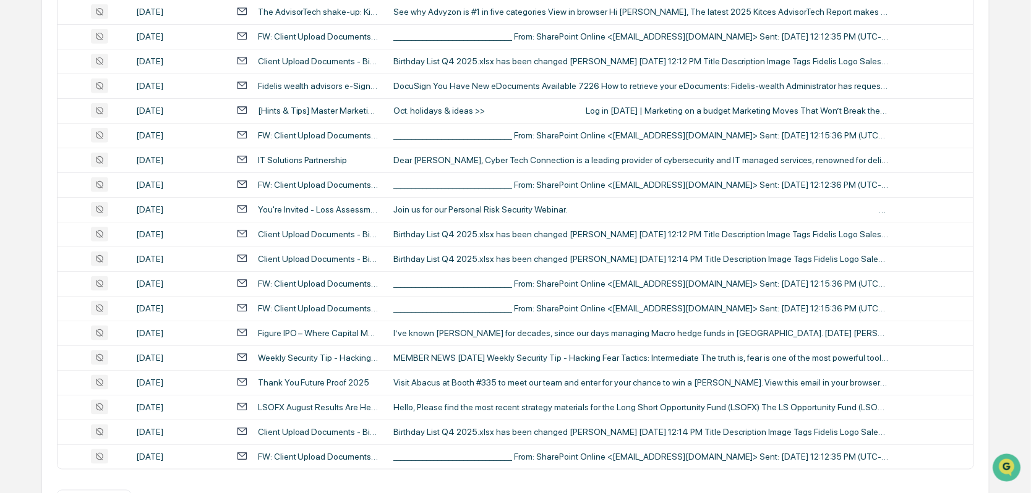
click at [289, 184] on div "FW: Client Upload Documents - Birthday List Q4 2025.xlsx" at bounding box center [318, 185] width 121 height 10
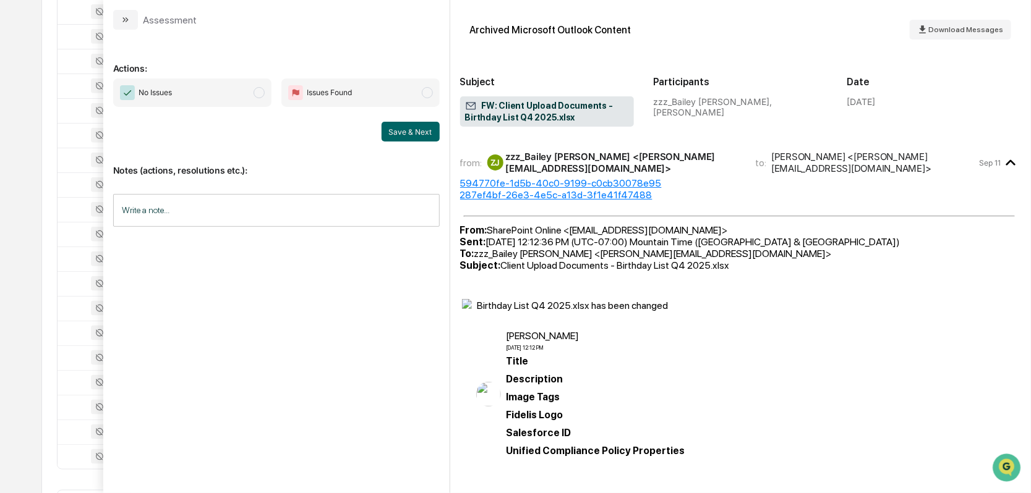
drag, startPoint x: 117, startPoint y: 15, endPoint x: 126, endPoint y: 23, distance: 11.8
click at [119, 14] on button "modal" at bounding box center [125, 20] width 25 height 20
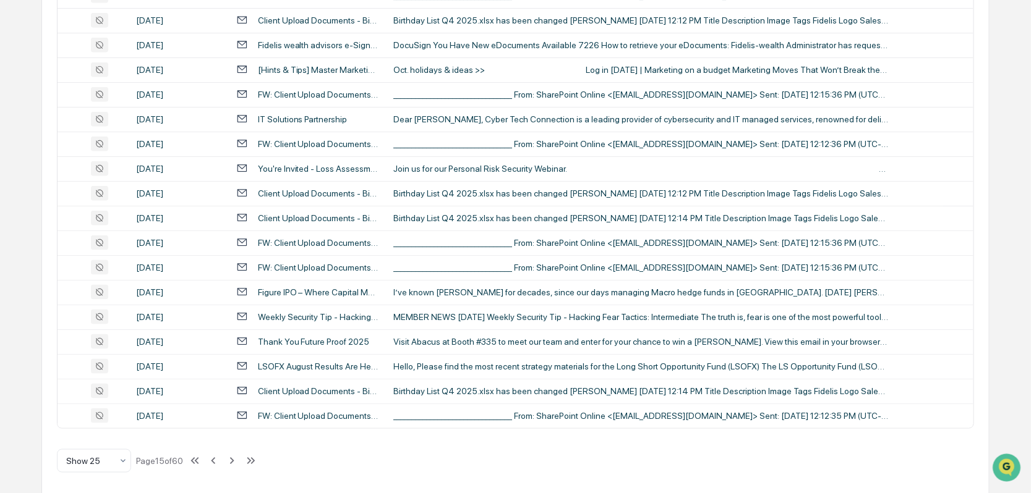
scroll to position [476, 0]
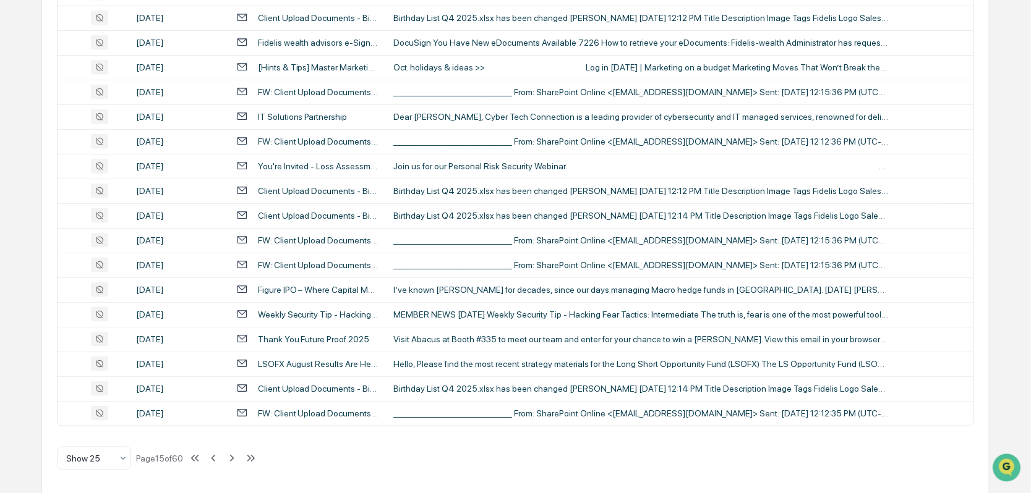
click at [308, 409] on div "FW: Client Upload Documents - Birthday List Q4 2025.xlsx" at bounding box center [318, 414] width 121 height 10
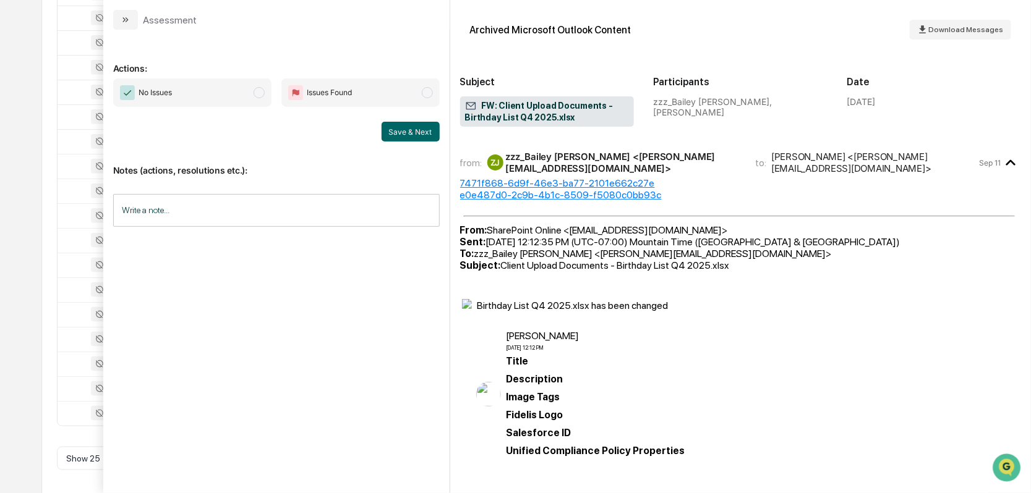
click at [124, 15] on icon "modal" at bounding box center [126, 20] width 10 height 10
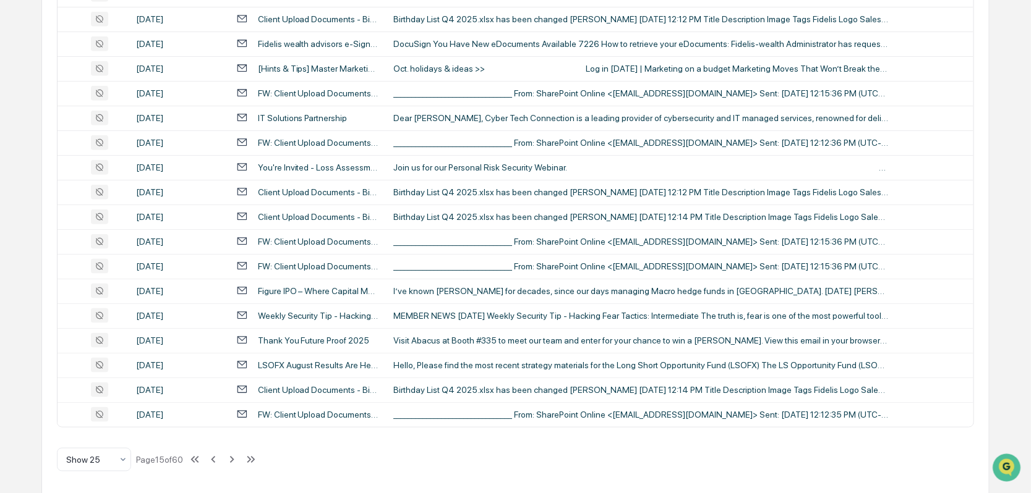
scroll to position [476, 0]
click at [215, 455] on icon at bounding box center [213, 458] width 4 height 7
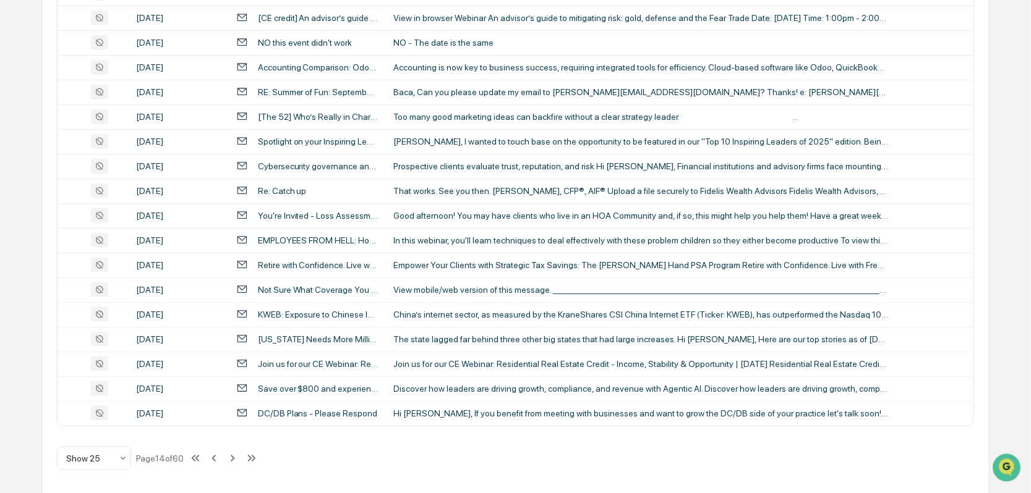
click at [216, 455] on icon at bounding box center [213, 458] width 4 height 7
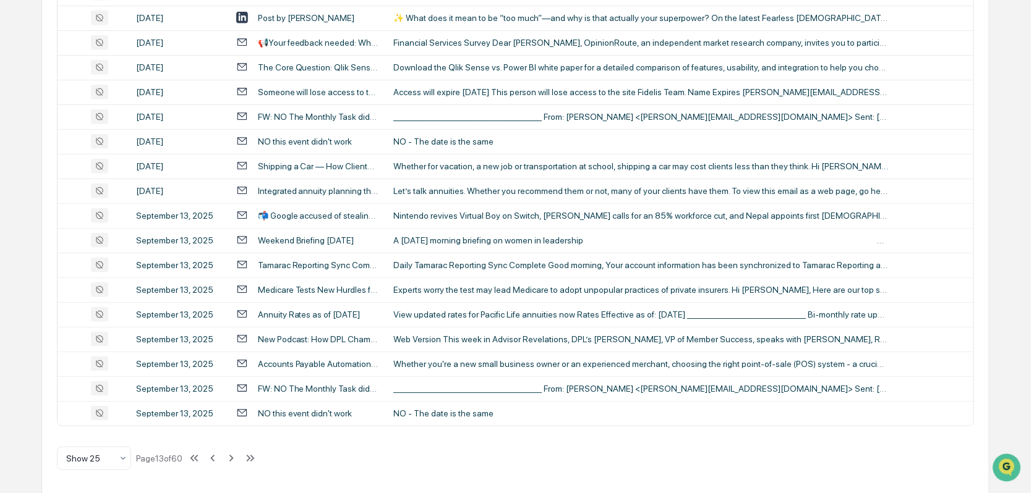
click at [101, 458] on div at bounding box center [89, 459] width 46 height 12
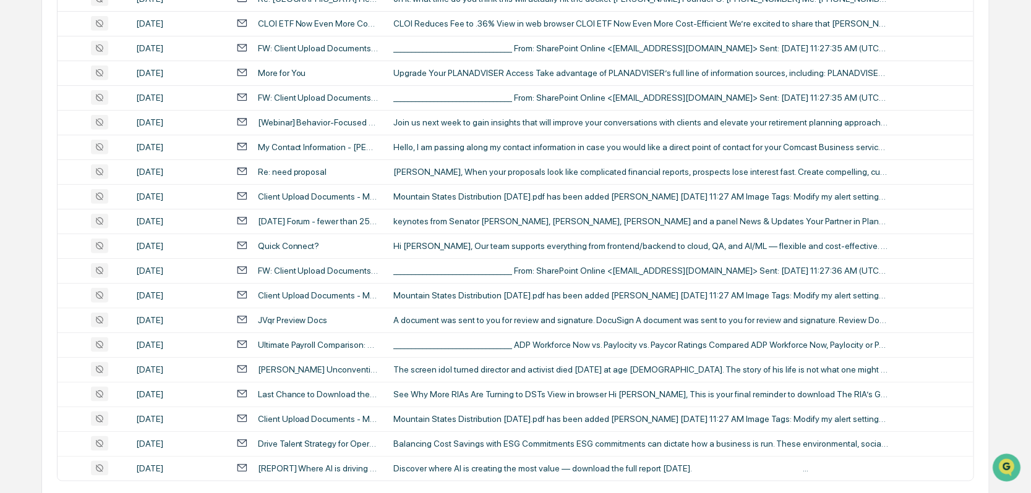
scroll to position [2329, 0]
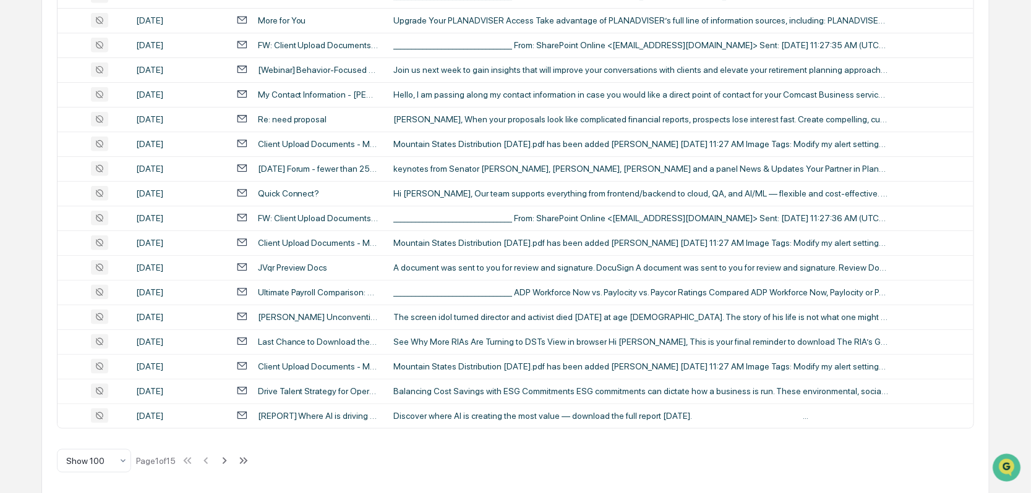
click at [286, 214] on div "FW: Client Upload Documents - Mountain States Distribution [DATE].pdf" at bounding box center [318, 218] width 121 height 10
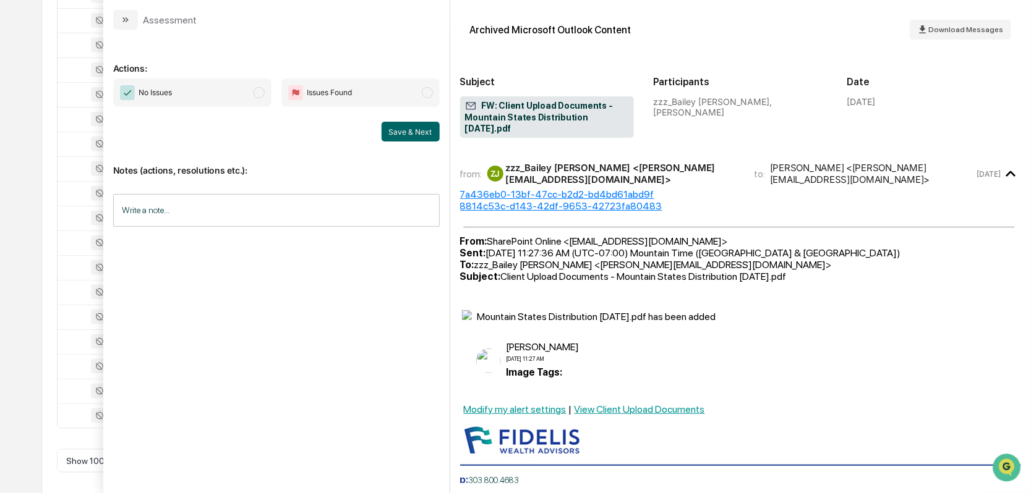
click at [126, 20] on icon "modal" at bounding box center [126, 20] width 10 height 10
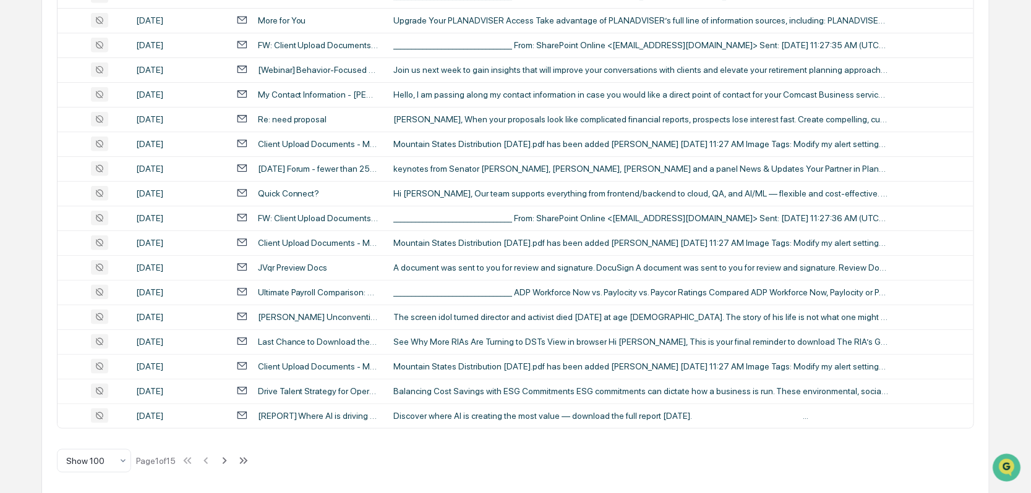
click at [227, 458] on icon at bounding box center [225, 461] width 4 height 7
